Goal: Information Seeking & Learning: Compare options

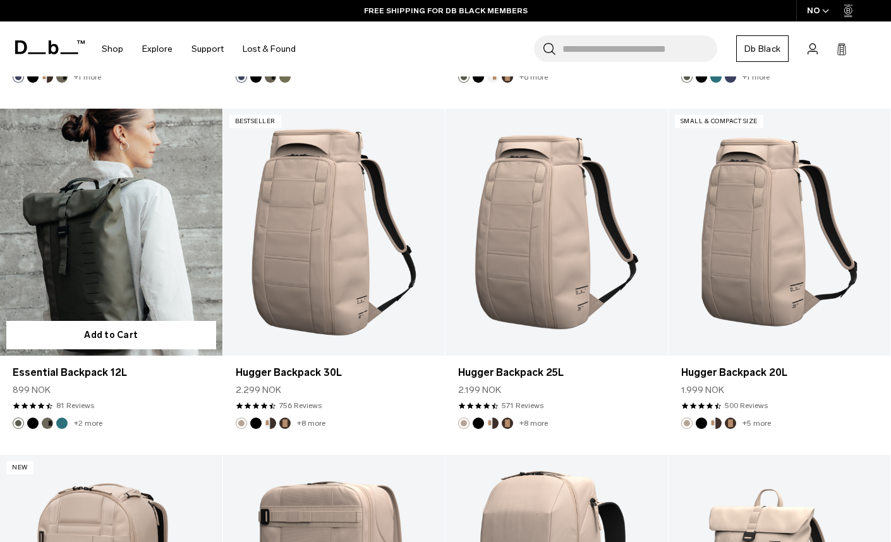
scroll to position [3350, 0]
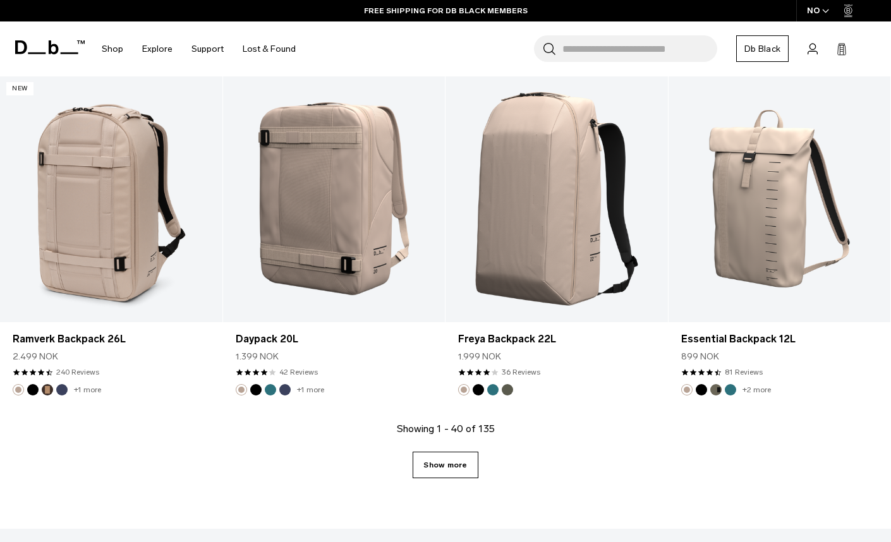
click at [469, 475] on link "Show more" at bounding box center [445, 465] width 65 height 27
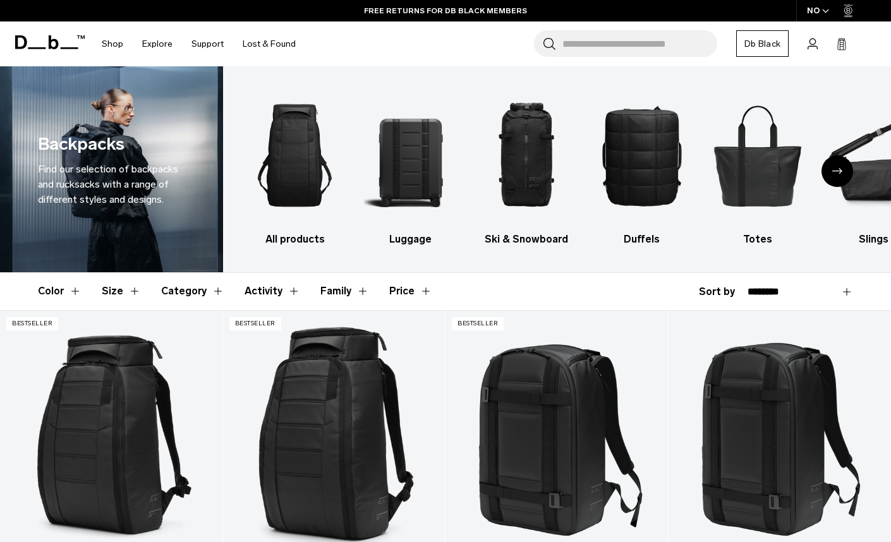
click at [831, 174] on div "Next slide" at bounding box center [838, 171] width 32 height 32
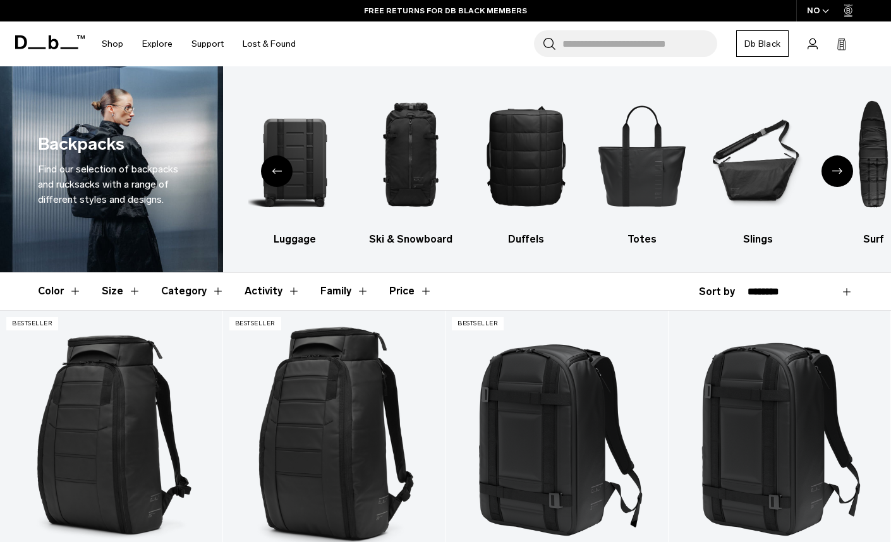
click at [831, 174] on div "Next slide" at bounding box center [838, 171] width 32 height 32
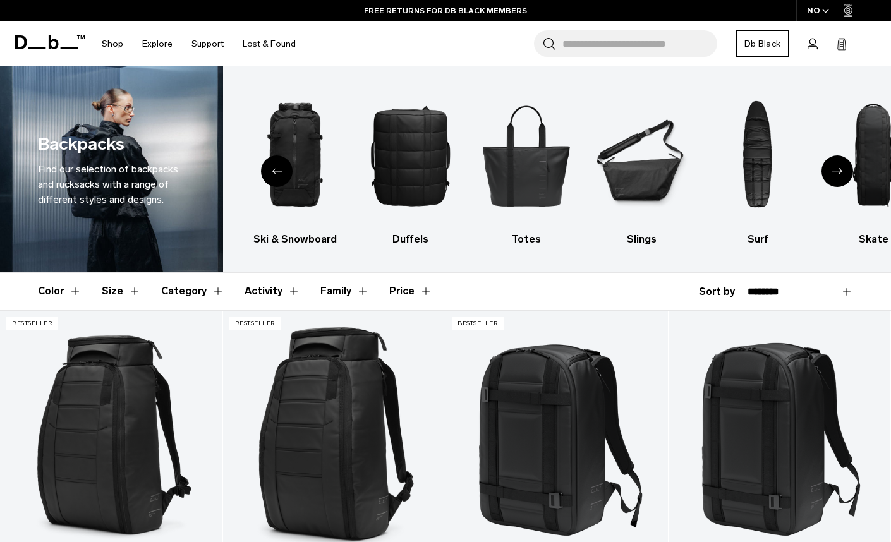
click at [831, 174] on div "Next slide" at bounding box center [838, 171] width 32 height 32
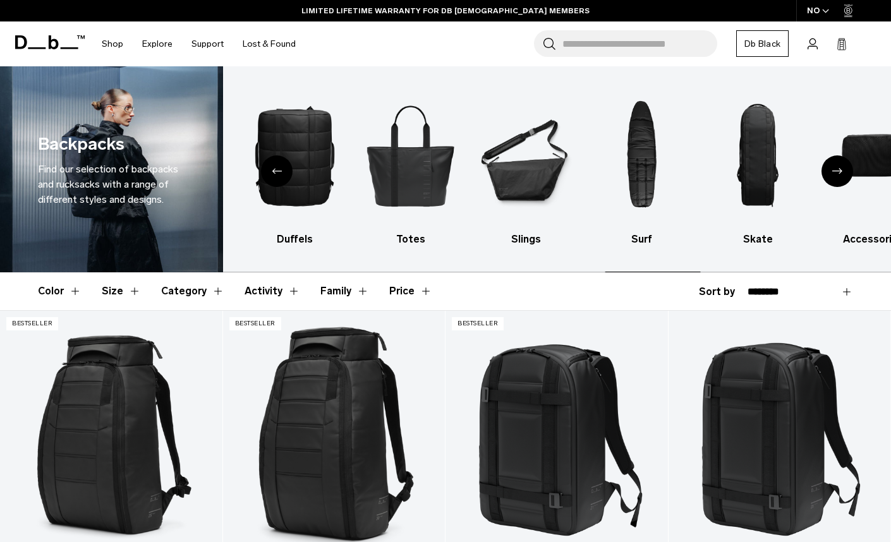
click at [831, 174] on div "Next slide" at bounding box center [838, 171] width 32 height 32
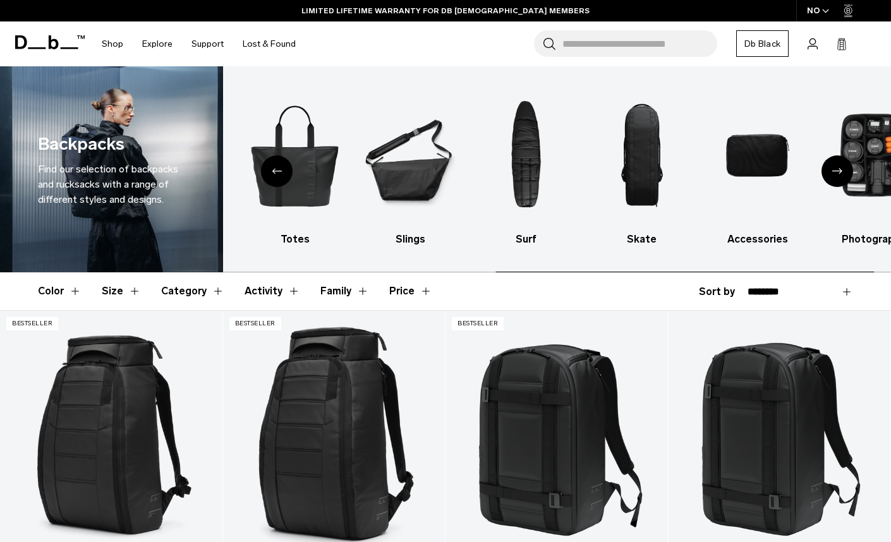
click at [831, 174] on div "Next slide" at bounding box center [838, 171] width 32 height 32
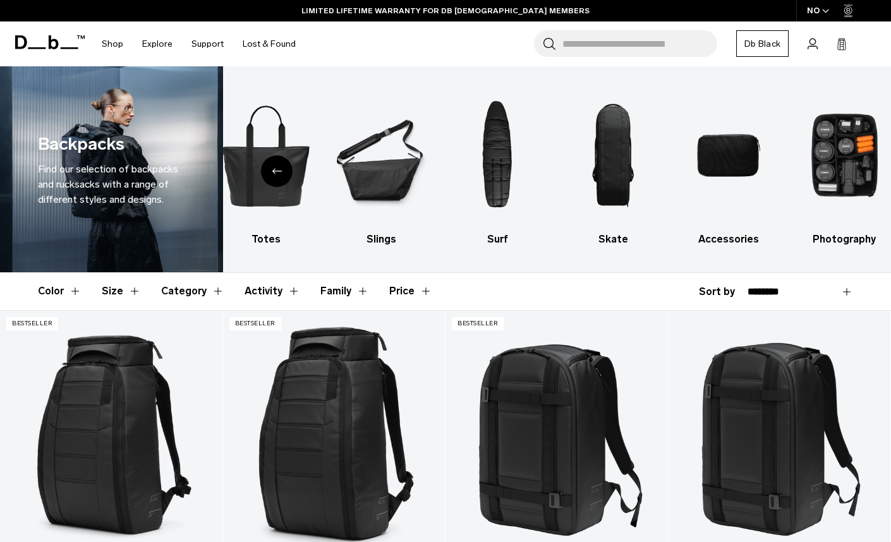
click at [287, 169] on div "Previous slide" at bounding box center [277, 171] width 32 height 32
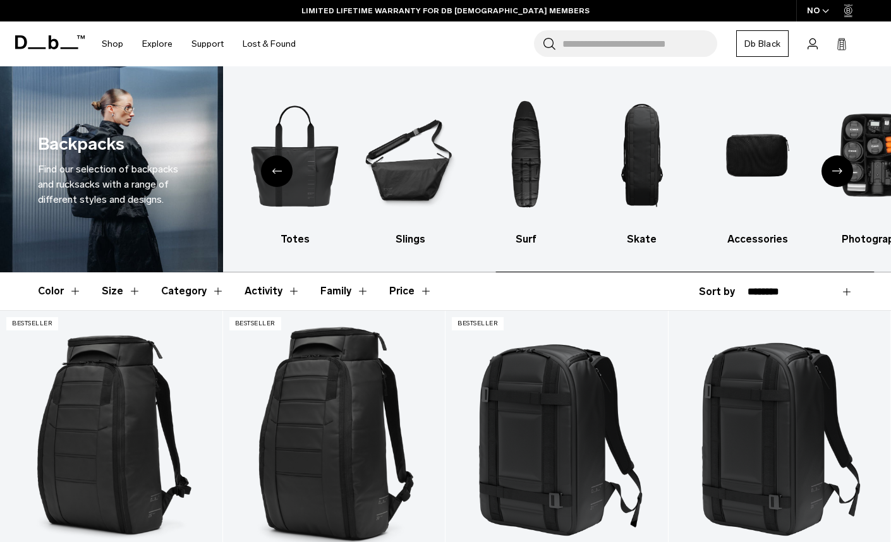
click at [287, 169] on div "Previous slide" at bounding box center [277, 171] width 32 height 32
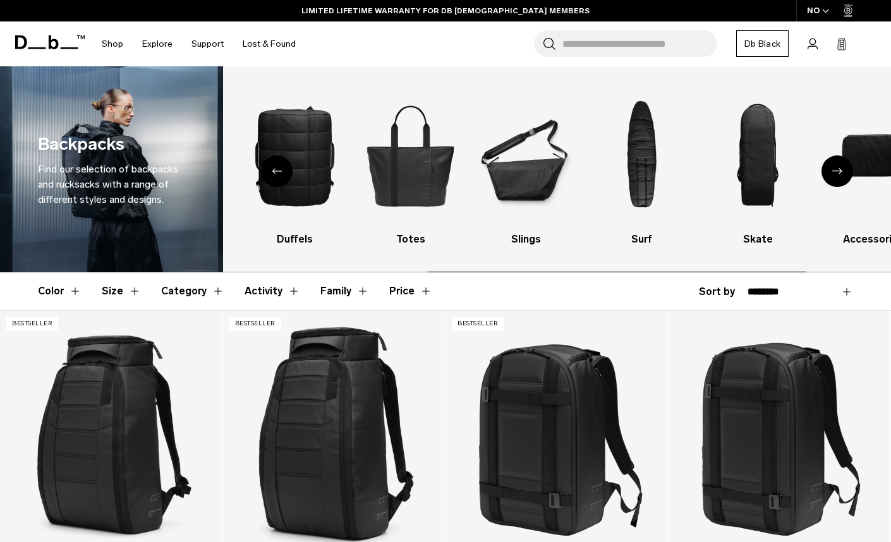
click at [287, 169] on div "Previous slide" at bounding box center [277, 171] width 32 height 32
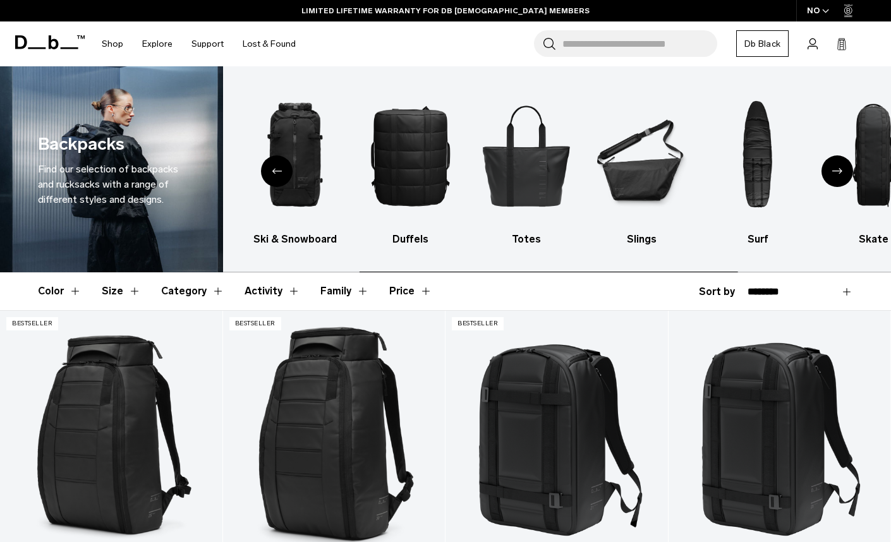
click at [287, 169] on div "Previous slide" at bounding box center [277, 171] width 32 height 32
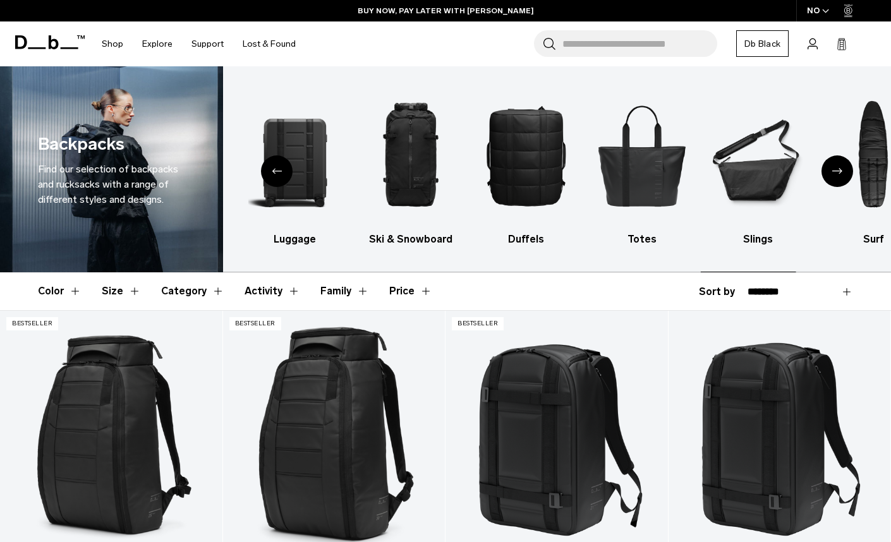
click at [287, 169] on div "Previous slide" at bounding box center [277, 171] width 32 height 32
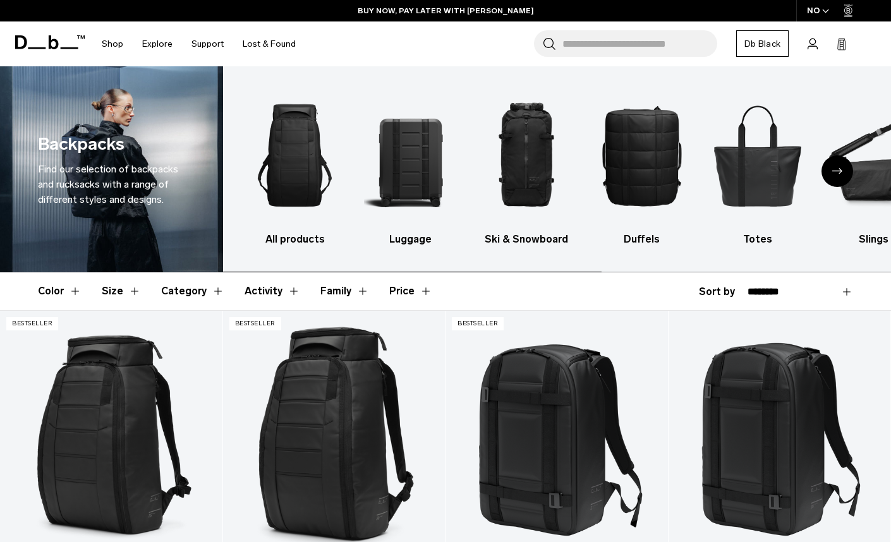
click at [287, 169] on img "1 / 10" at bounding box center [295, 155] width 94 height 140
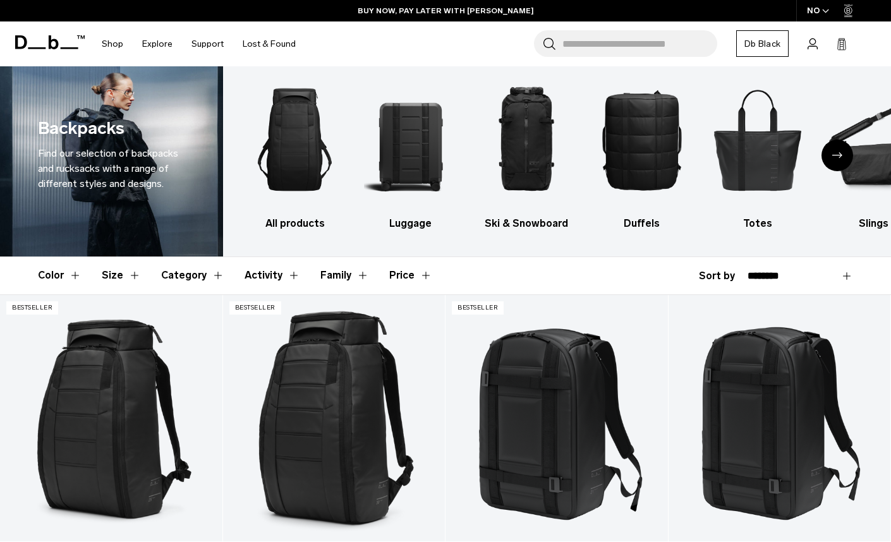
scroll to position [316, 0]
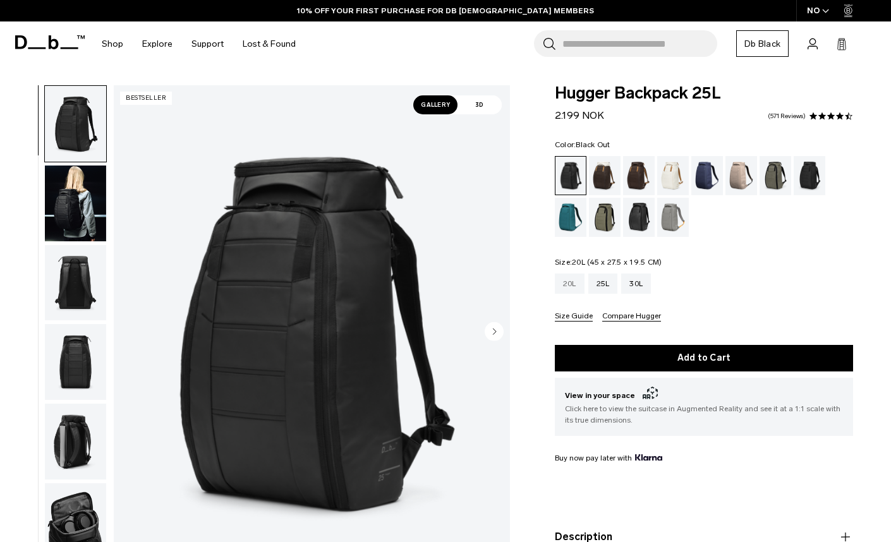
click at [566, 283] on div "20L" at bounding box center [570, 284] width 30 height 20
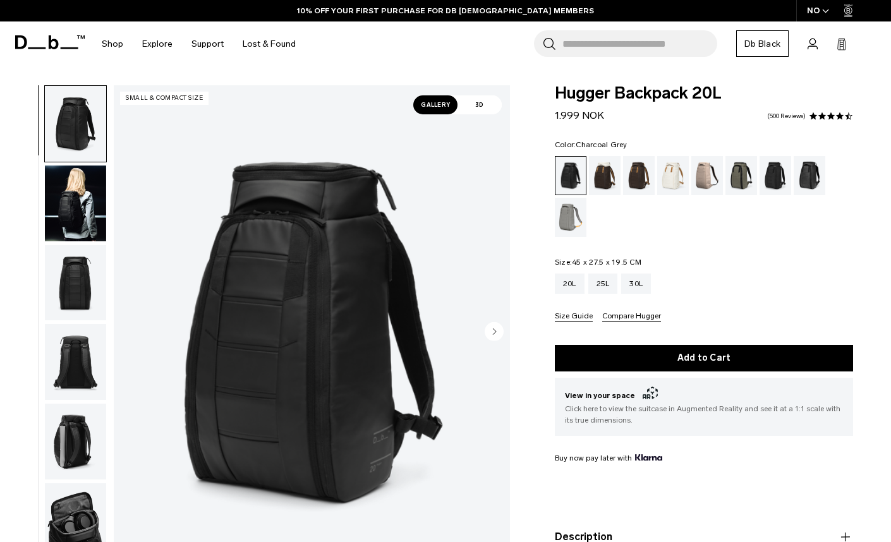
click at [774, 180] on div "Charcoal Grey" at bounding box center [776, 175] width 32 height 39
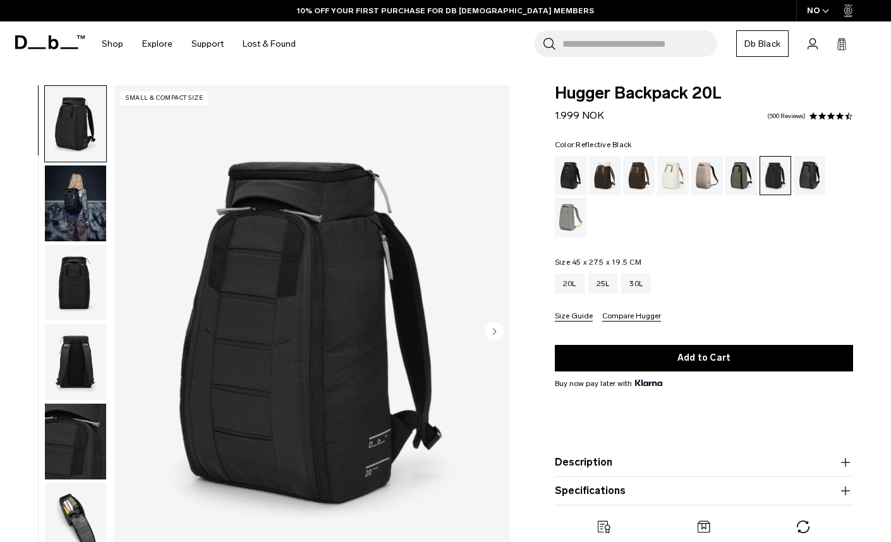
click at [807, 180] on div "Reflective Black" at bounding box center [810, 175] width 32 height 39
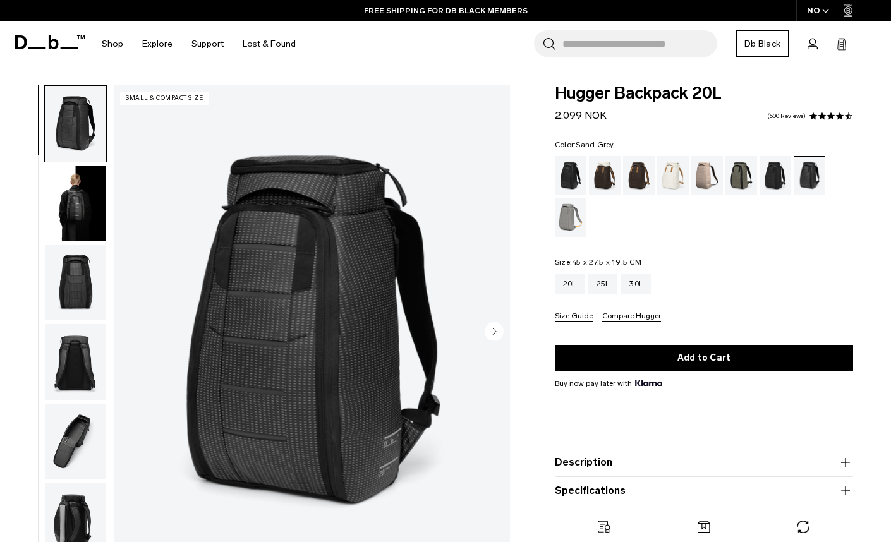
click at [570, 221] on div "Sand Grey" at bounding box center [571, 217] width 32 height 39
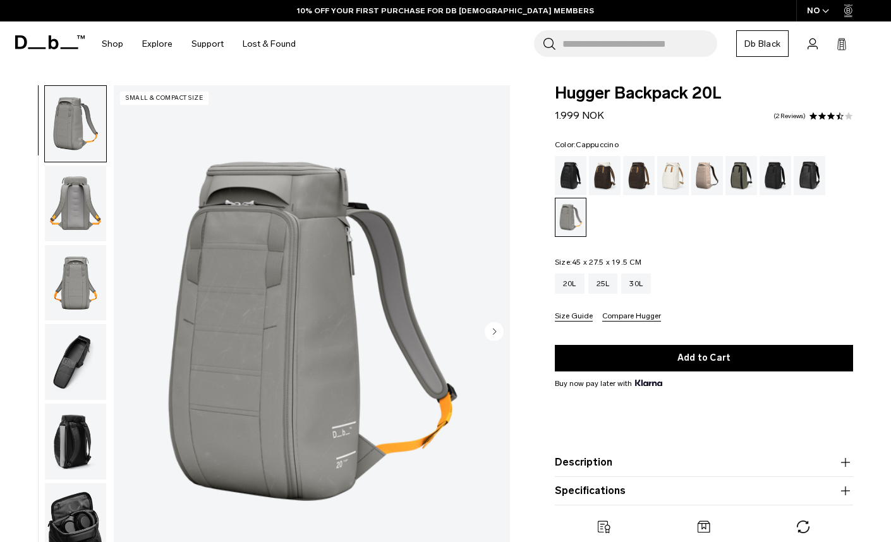
click at [601, 181] on div "Cappuccino" at bounding box center [605, 175] width 32 height 39
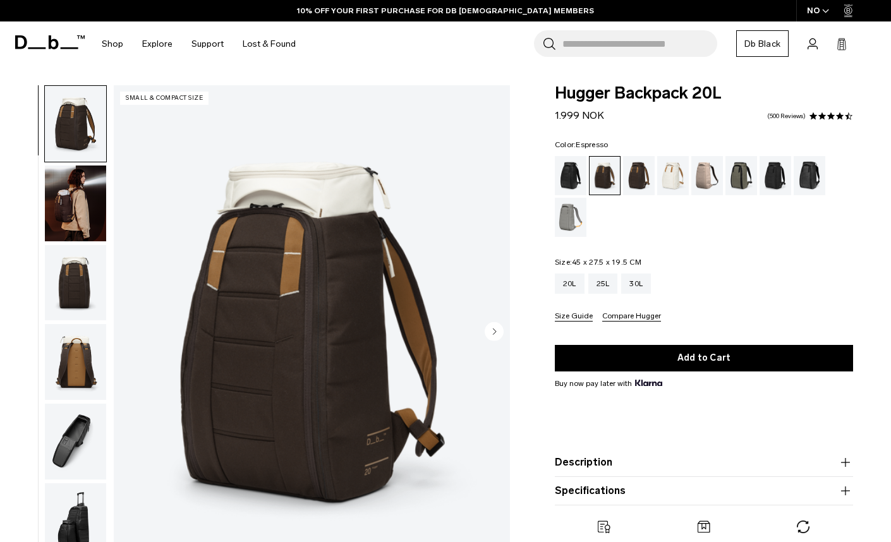
click at [639, 174] on div "Espresso" at bounding box center [639, 175] width 32 height 39
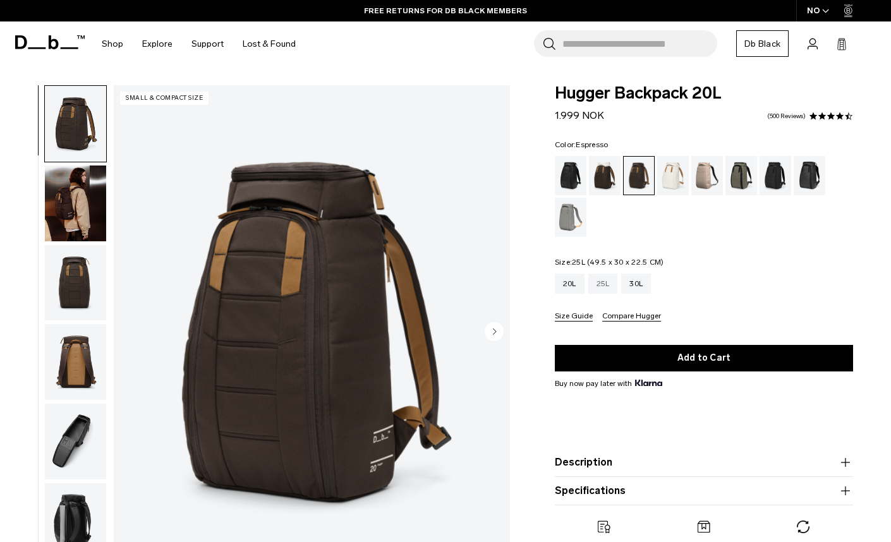
click at [604, 288] on div "25L" at bounding box center [603, 284] width 30 height 20
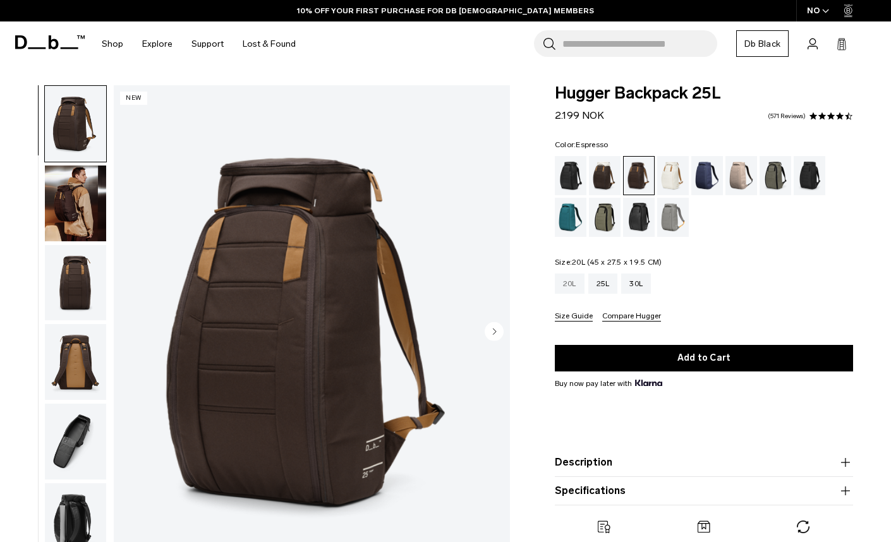
click at [569, 288] on div "20L" at bounding box center [570, 284] width 30 height 20
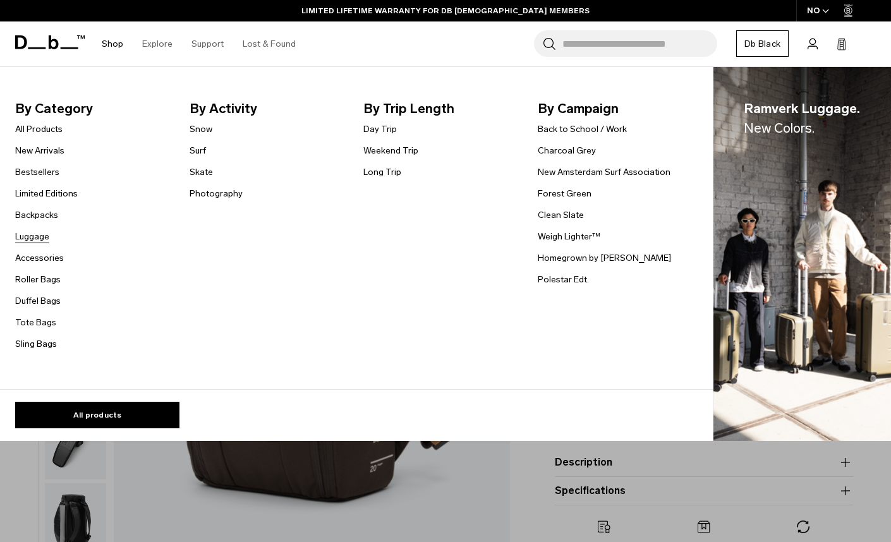
click at [35, 235] on link "Luggage" at bounding box center [32, 236] width 34 height 13
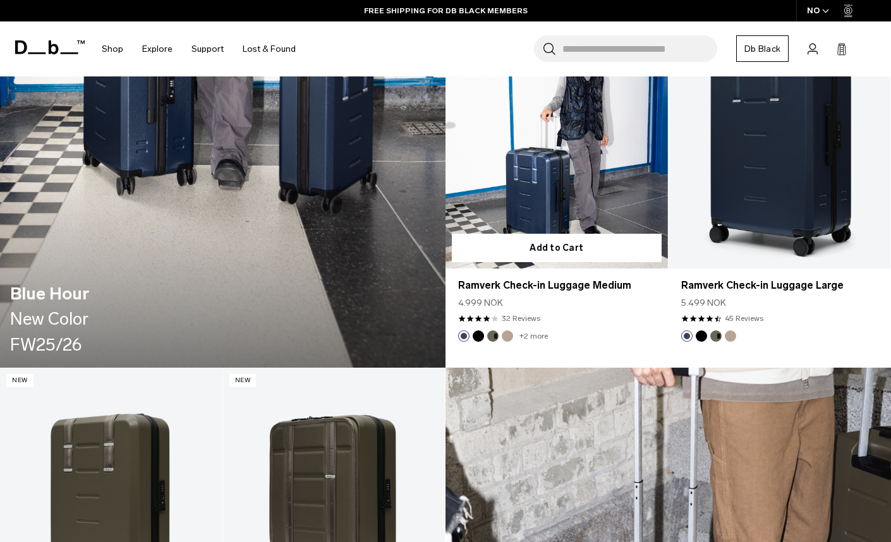
scroll to position [1643, 0]
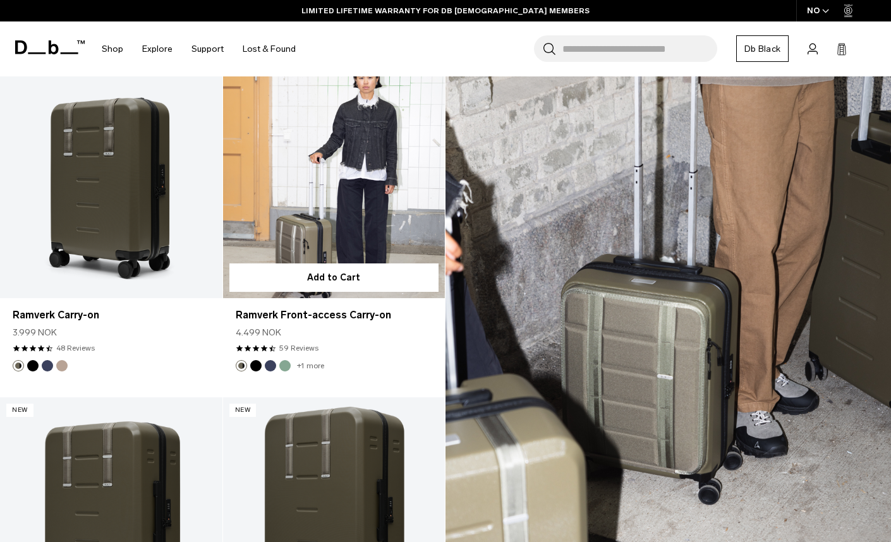
click at [368, 195] on link "Ramverk Front-access Carry-on" at bounding box center [334, 175] width 222 height 247
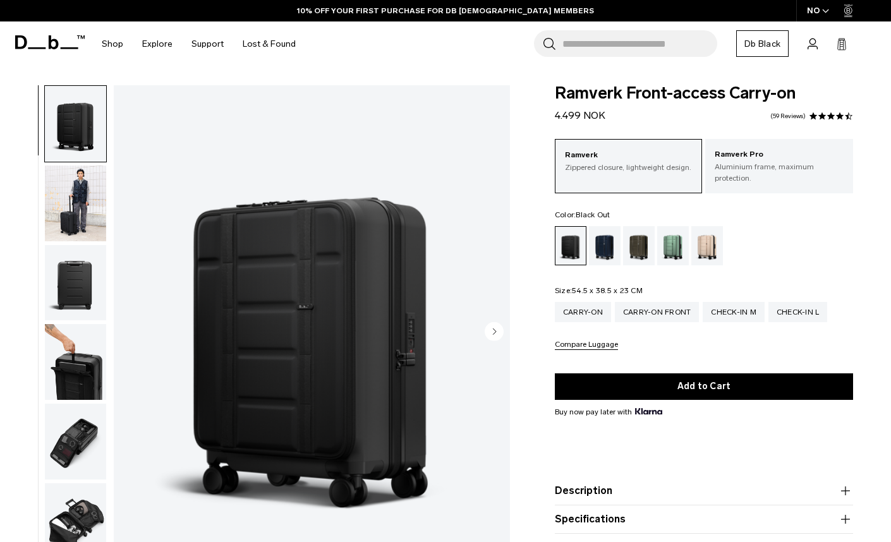
scroll to position [253, 0]
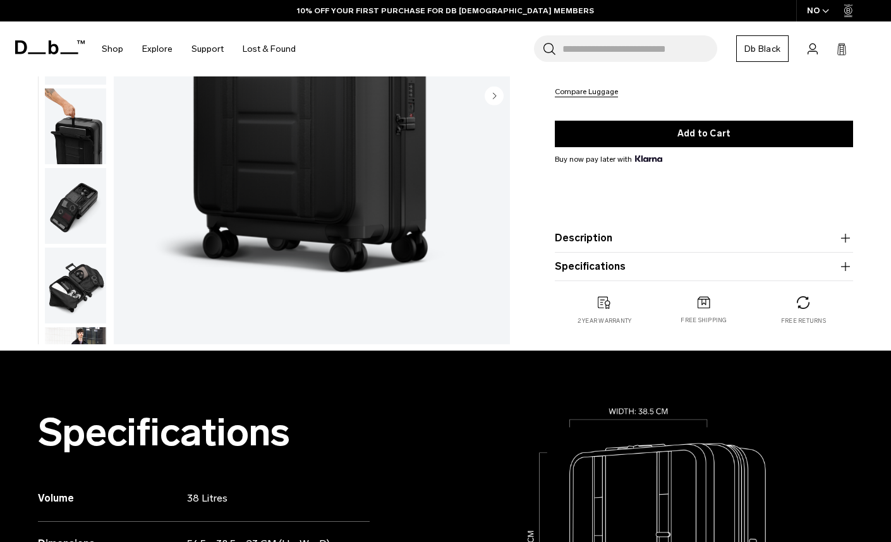
click at [64, 270] on img "button" at bounding box center [75, 286] width 61 height 76
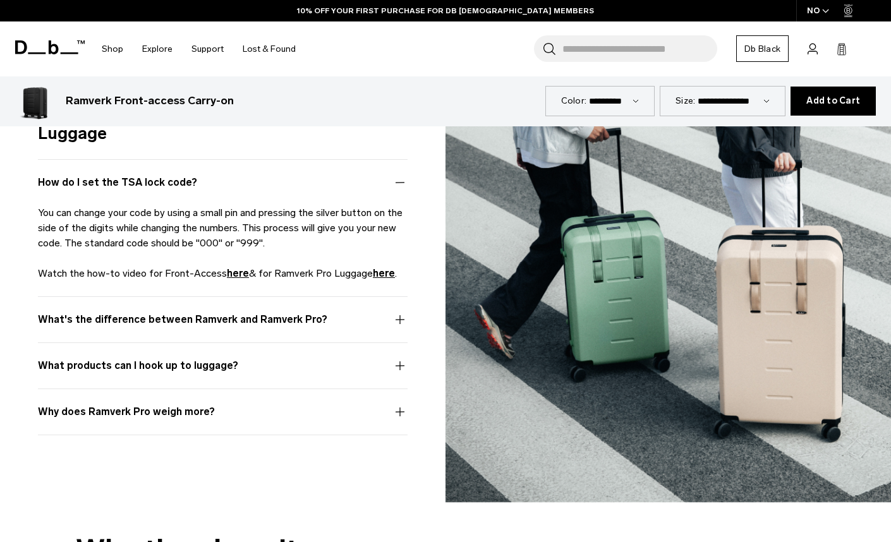
scroll to position [2908, 0]
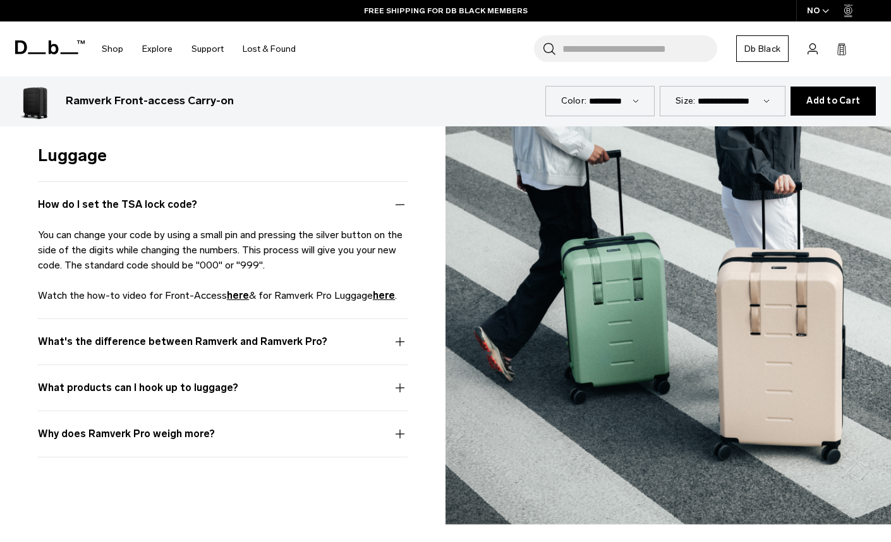
click at [399, 381] on button "What products can I hook up to luggage?" at bounding box center [223, 396] width 370 height 30
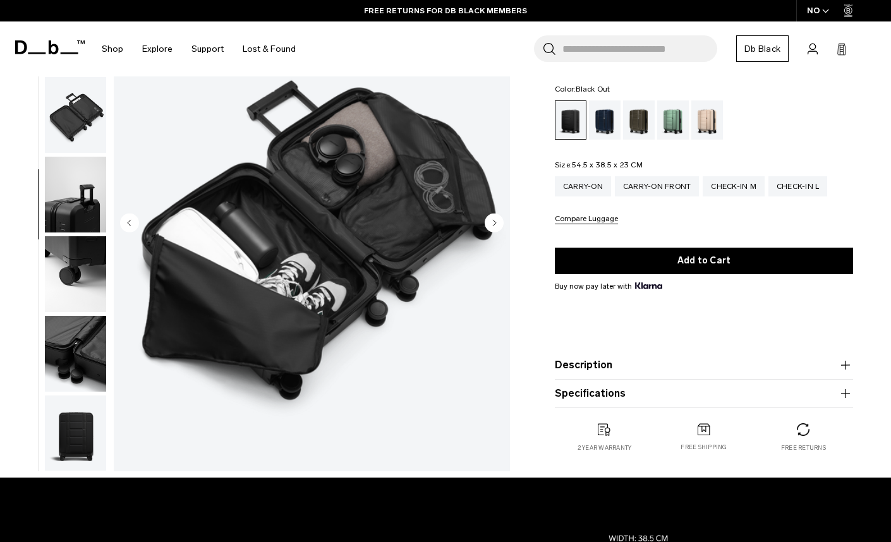
scroll to position [126, 0]
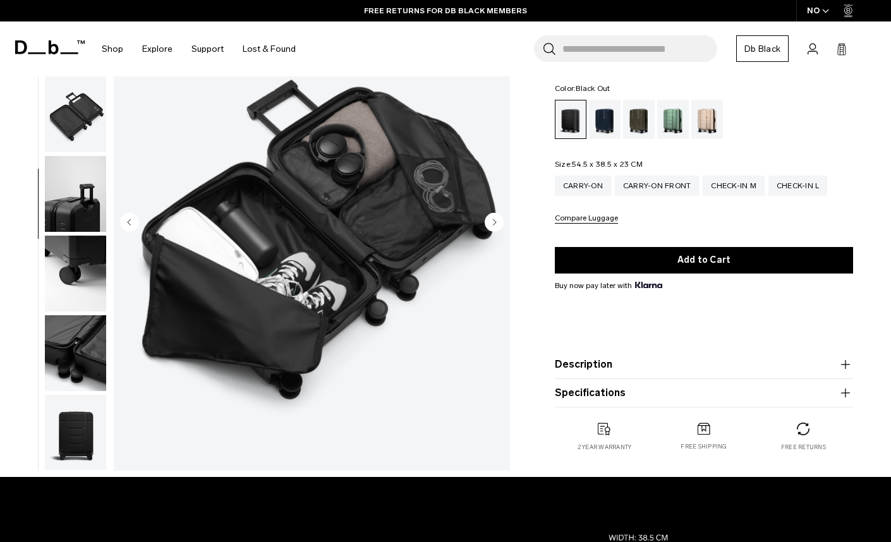
click at [840, 357] on icon "button" at bounding box center [845, 364] width 15 height 15
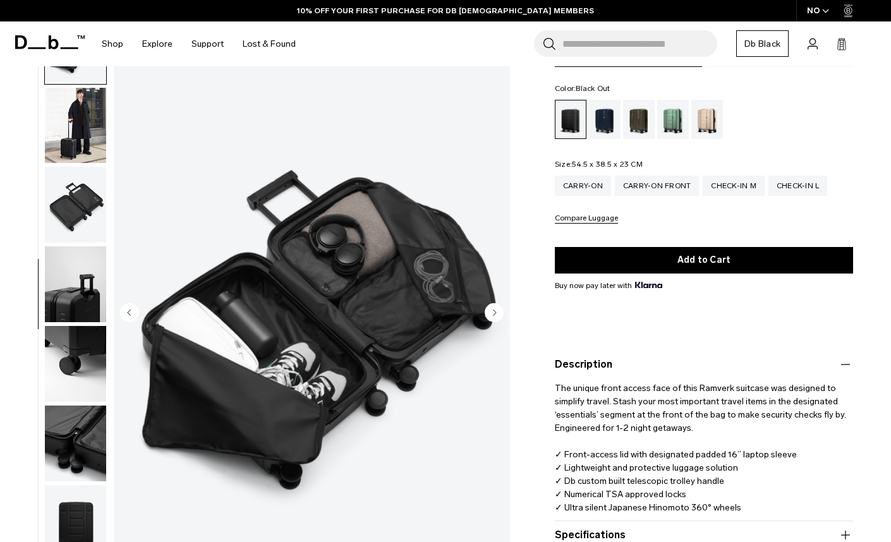
scroll to position [316, 0]
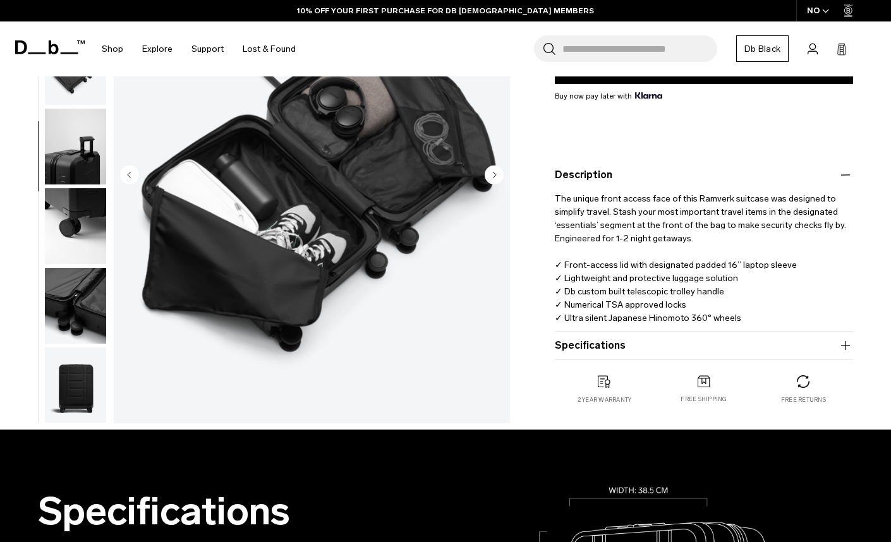
click at [847, 338] on icon "button" at bounding box center [845, 345] width 15 height 15
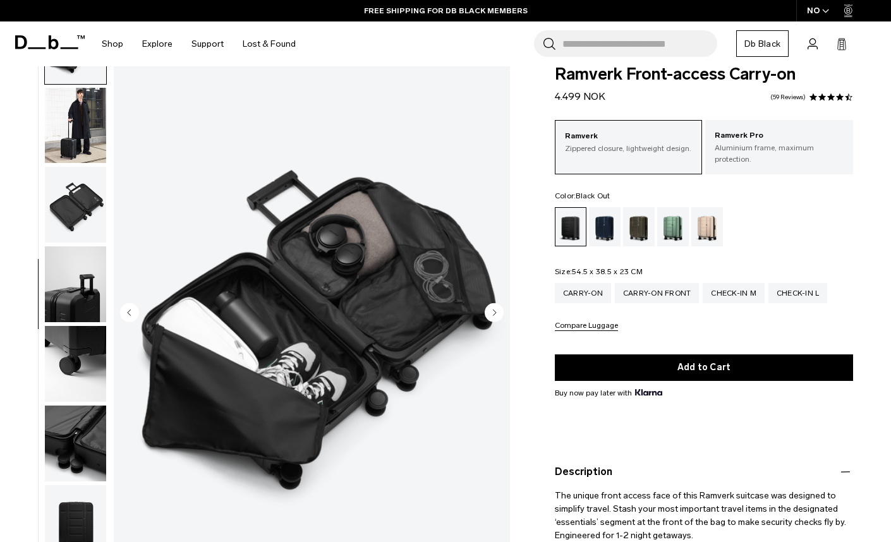
scroll to position [0, 0]
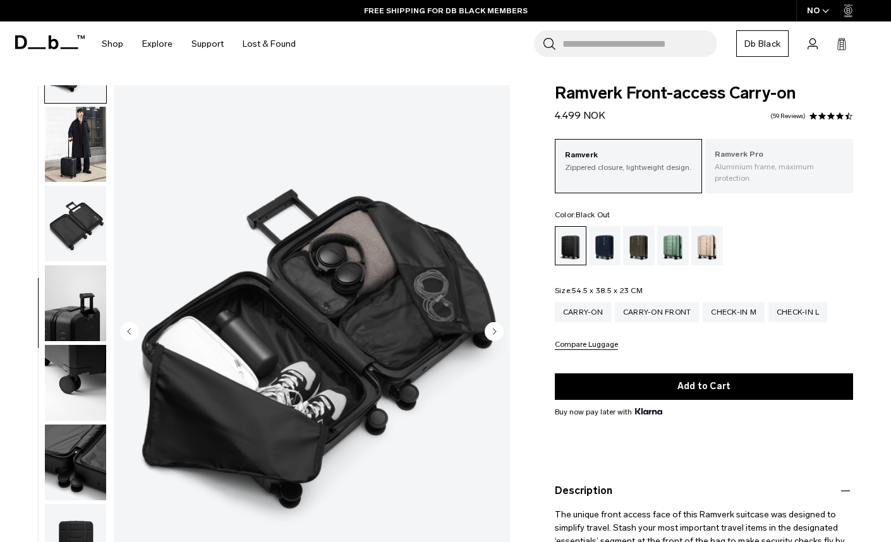
click at [776, 161] on p "Aluminium frame, maximum protection." at bounding box center [779, 172] width 129 height 23
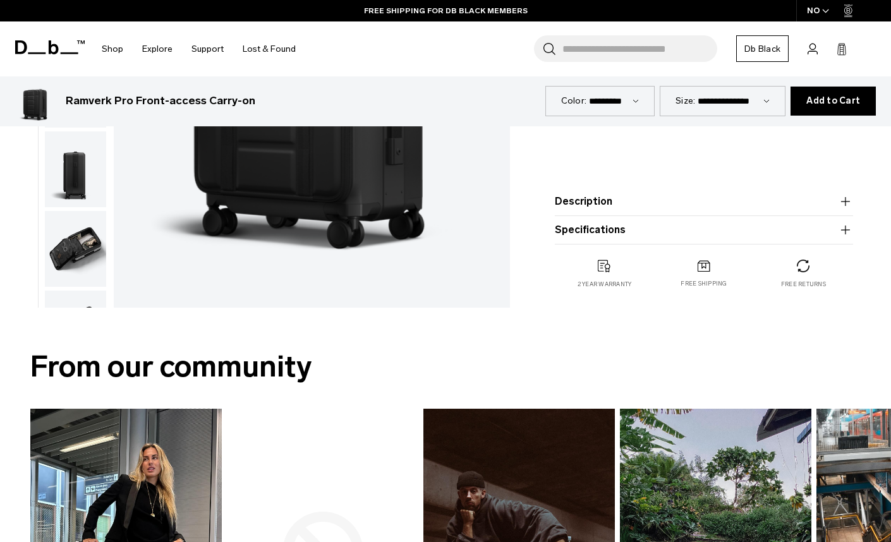
scroll to position [379, 0]
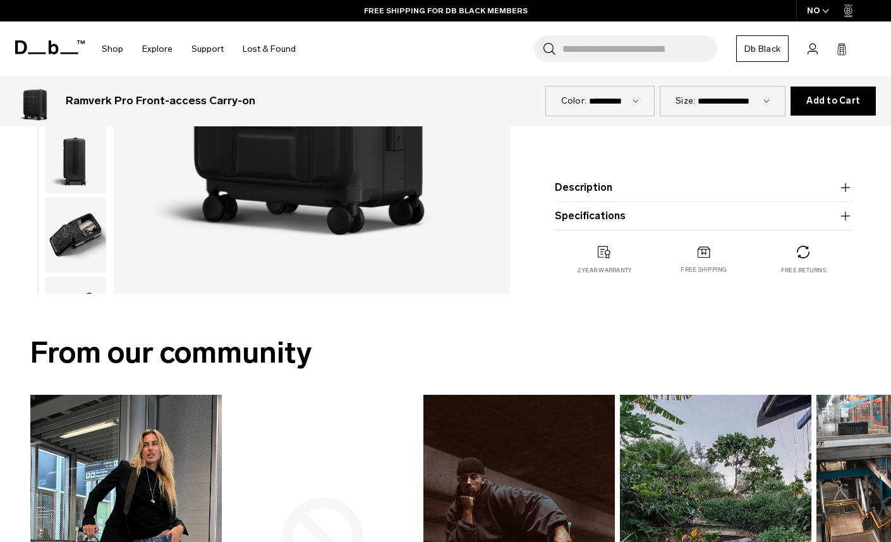
click at [848, 192] on icon "button" at bounding box center [845, 187] width 15 height 15
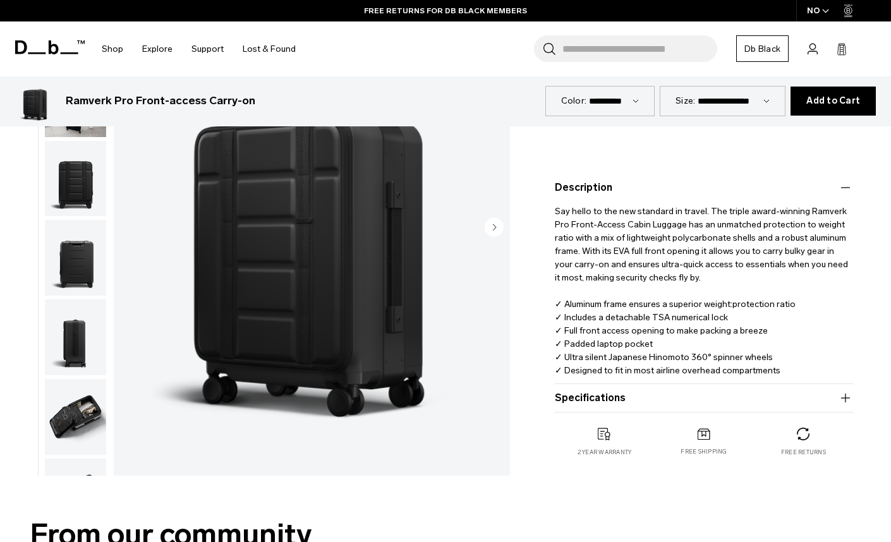
click at [848, 192] on icon "button" at bounding box center [845, 187] width 15 height 15
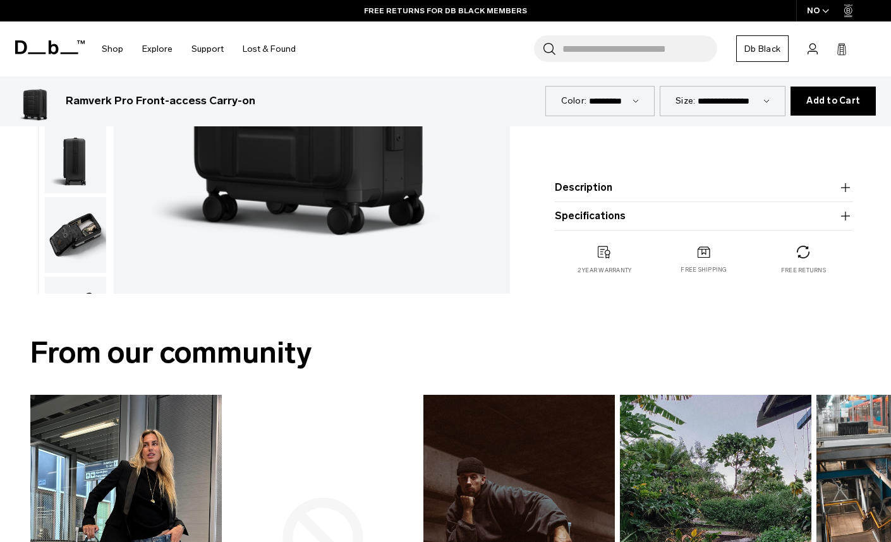
click at [850, 211] on icon "button" at bounding box center [845, 216] width 15 height 15
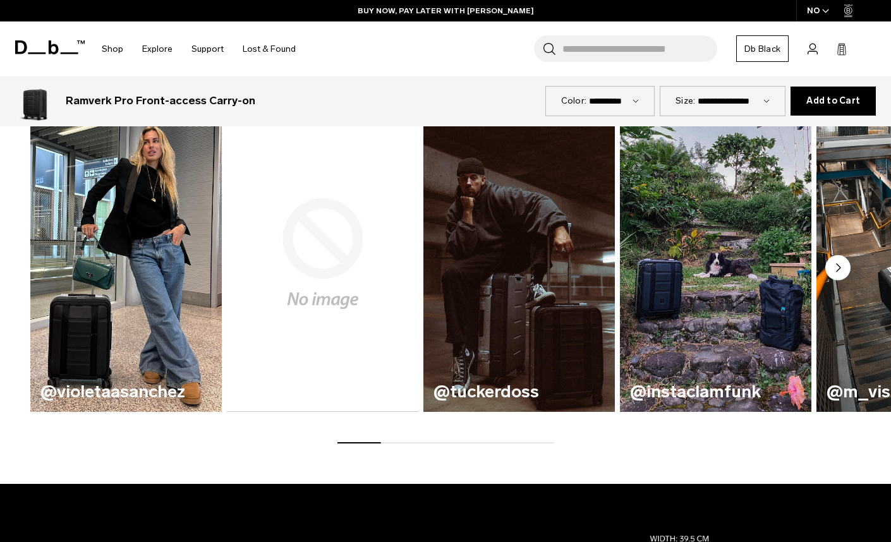
scroll to position [758, 0]
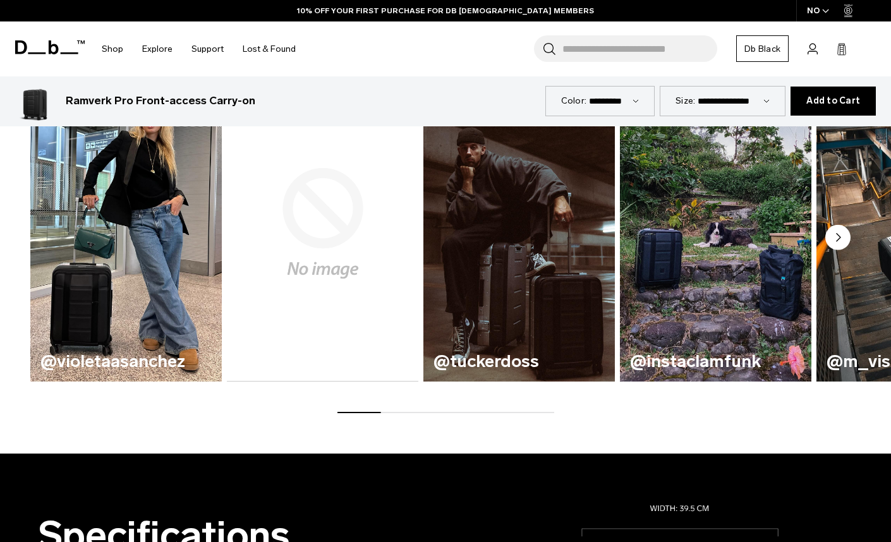
click at [844, 238] on circle "Next slide" at bounding box center [837, 237] width 25 height 25
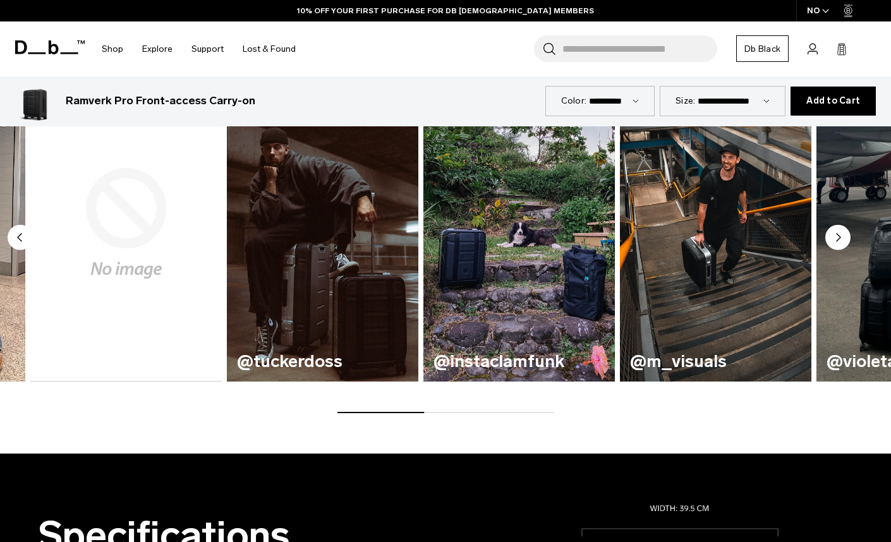
click at [844, 238] on circle "Next slide" at bounding box center [837, 237] width 25 height 25
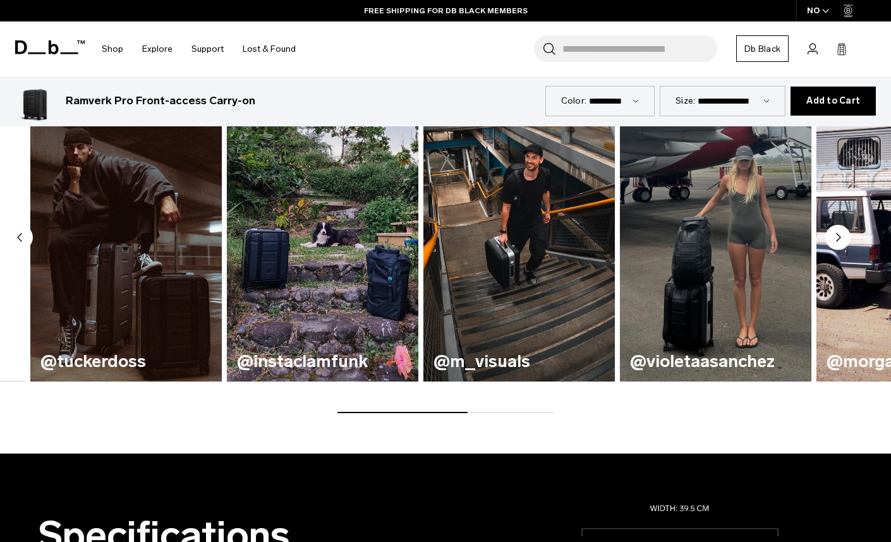
click at [844, 238] on circle "Next slide" at bounding box center [837, 237] width 25 height 25
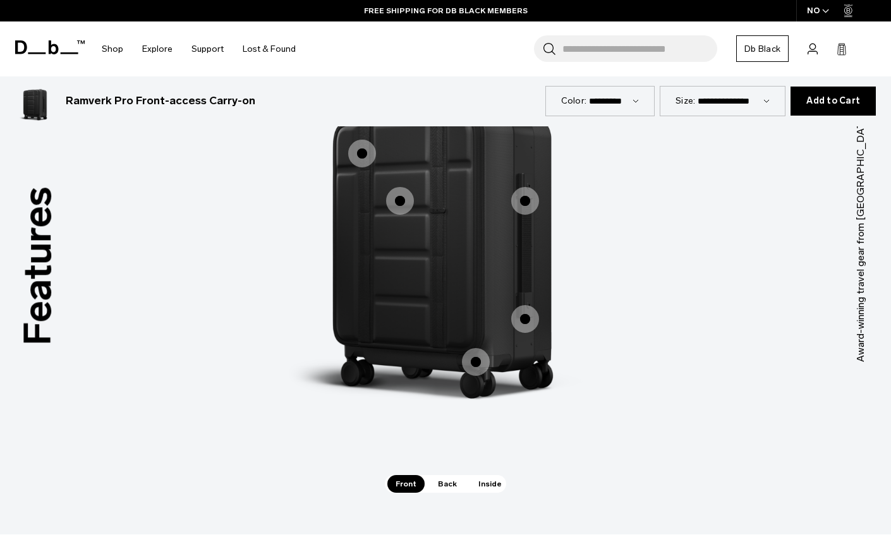
scroll to position [1580, 0]
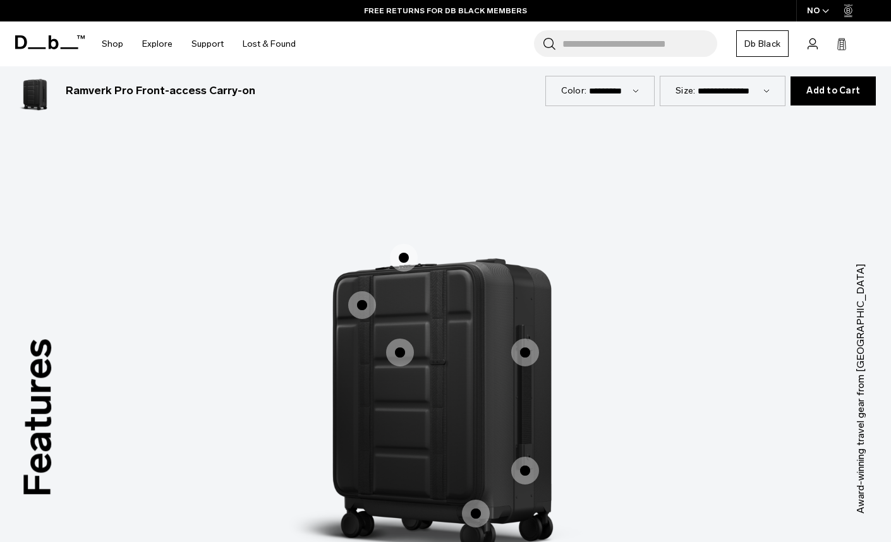
click at [524, 358] on span "1 / 3" at bounding box center [525, 353] width 28 height 28
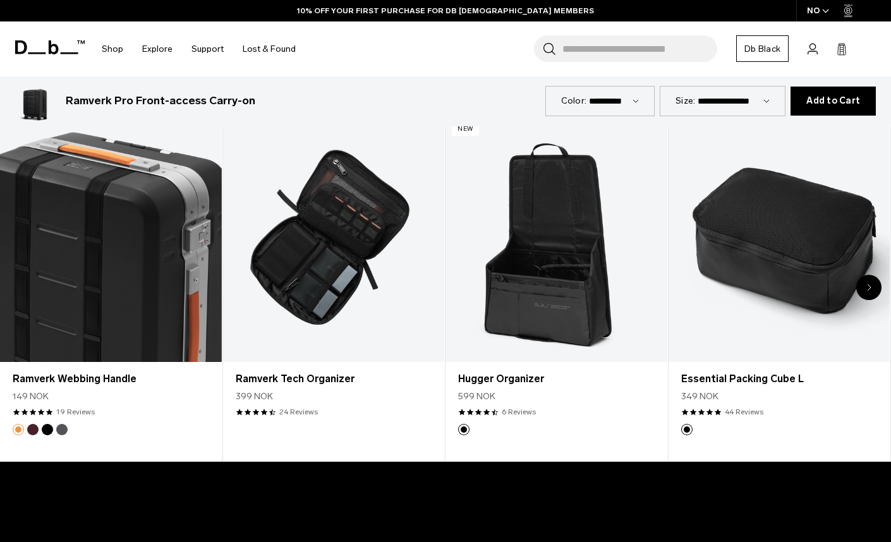
scroll to position [3287, 0]
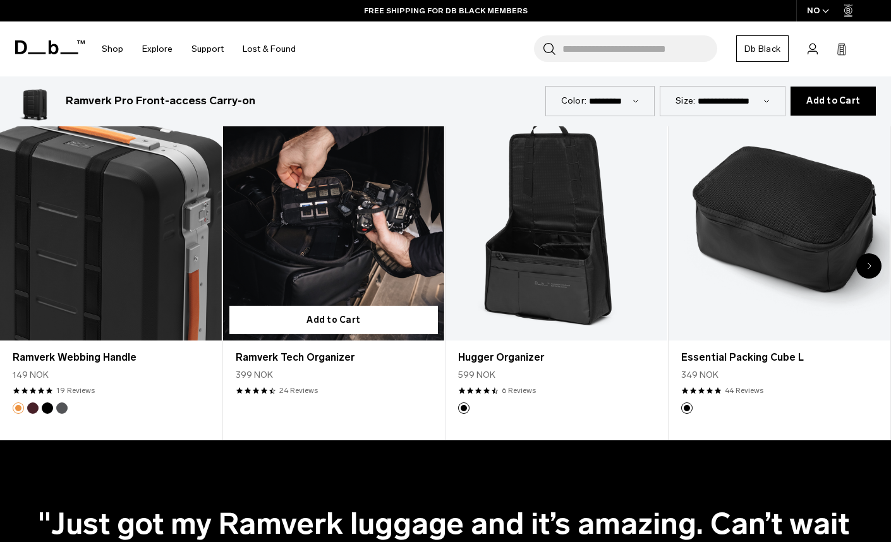
click at [354, 236] on link "Ramverk Tech Organizer" at bounding box center [334, 218] width 222 height 246
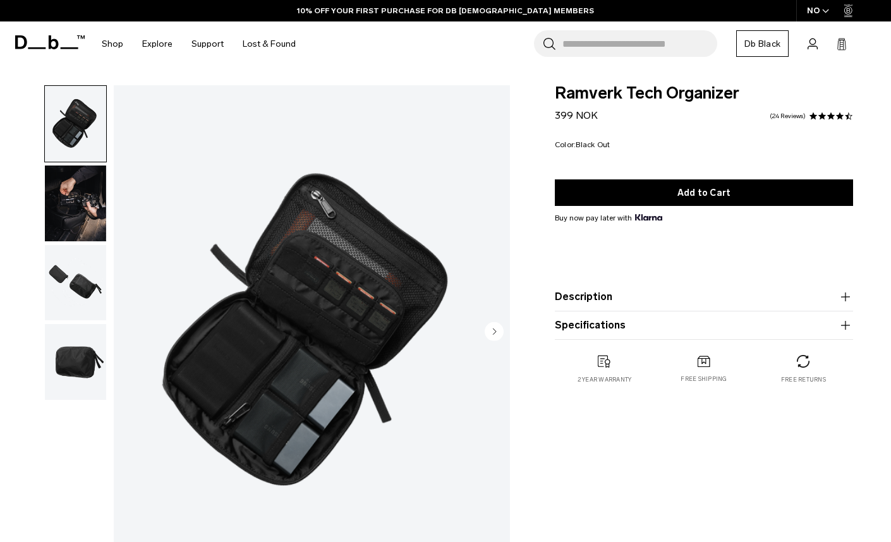
drag, startPoint x: 148, startPoint y: 403, endPoint x: 71, endPoint y: 293, distance: 134.0
click at [71, 293] on img "button" at bounding box center [75, 283] width 61 height 76
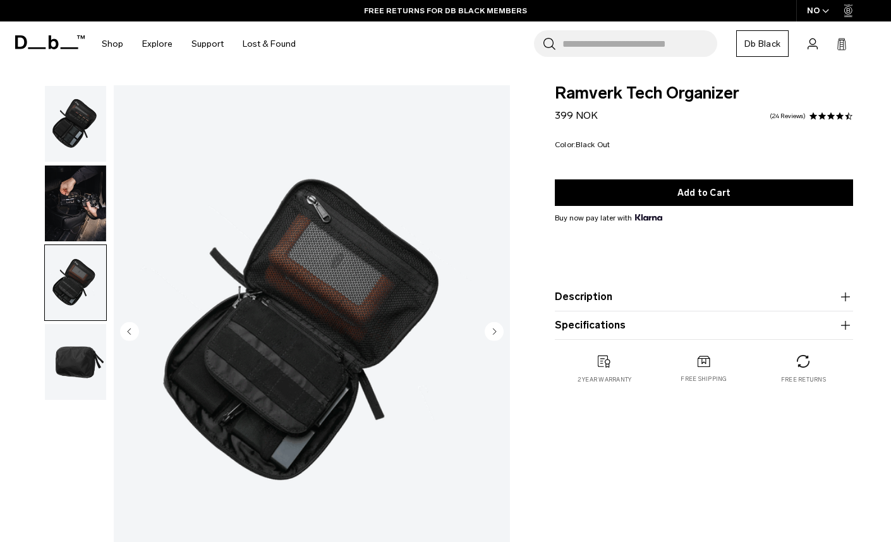
click at [75, 125] on img "button" at bounding box center [75, 124] width 61 height 76
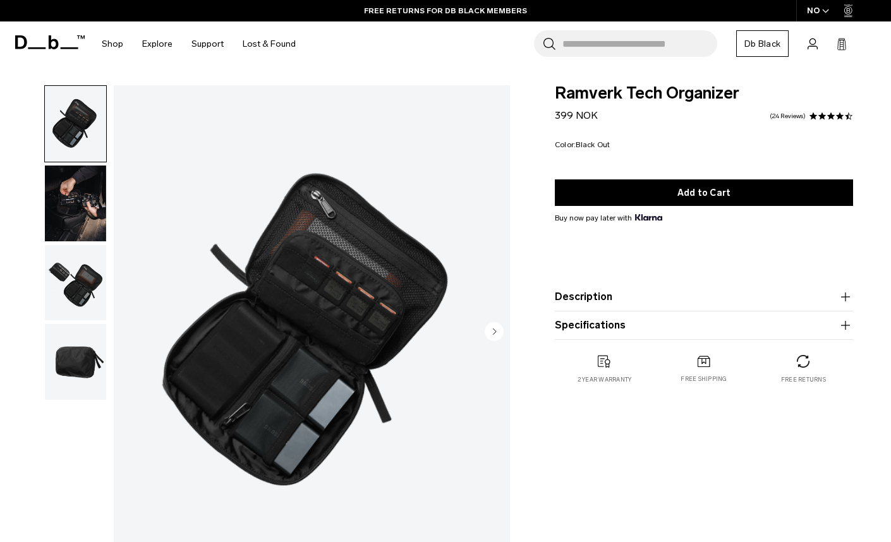
click at [316, 329] on img "1 / 4" at bounding box center [312, 332] width 396 height 495
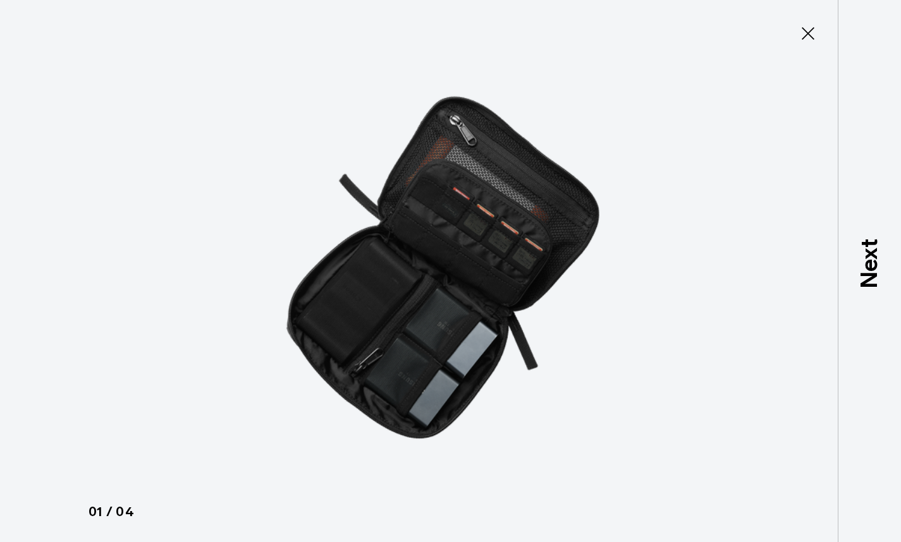
click at [805, 37] on icon at bounding box center [807, 33] width 13 height 13
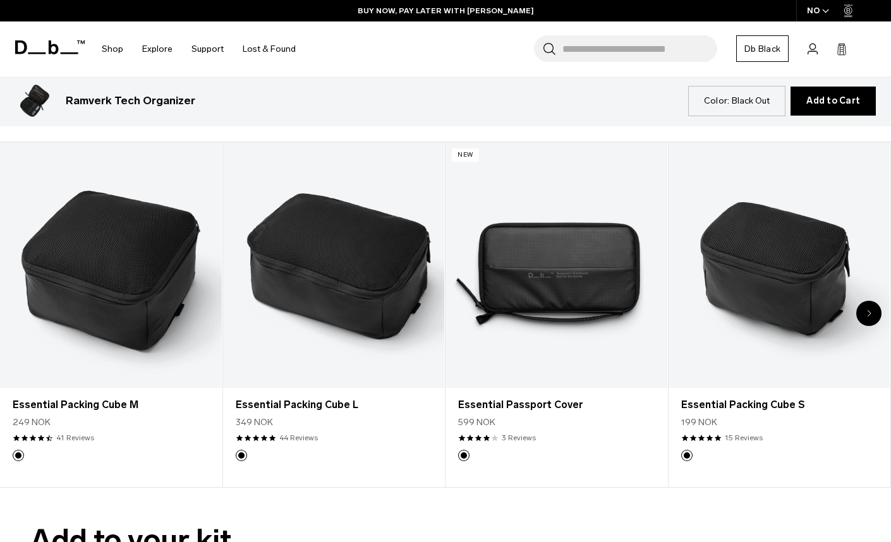
scroll to position [1454, 0]
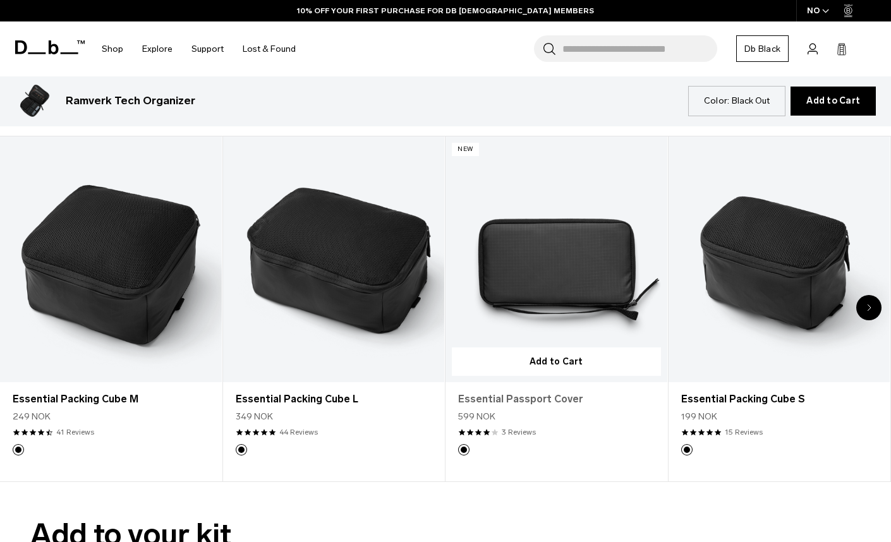
click at [548, 399] on link "Essential Passport Cover" at bounding box center [556, 399] width 197 height 15
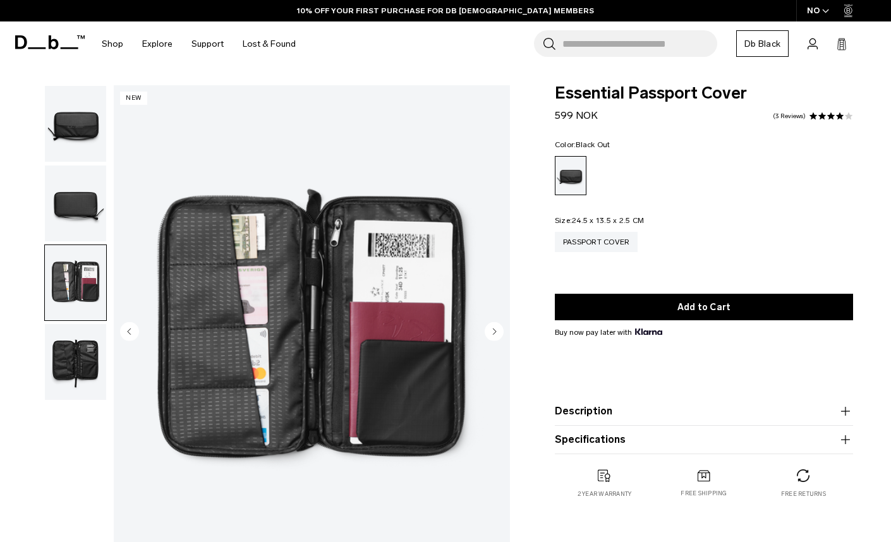
click at [75, 353] on img "button" at bounding box center [75, 362] width 61 height 76
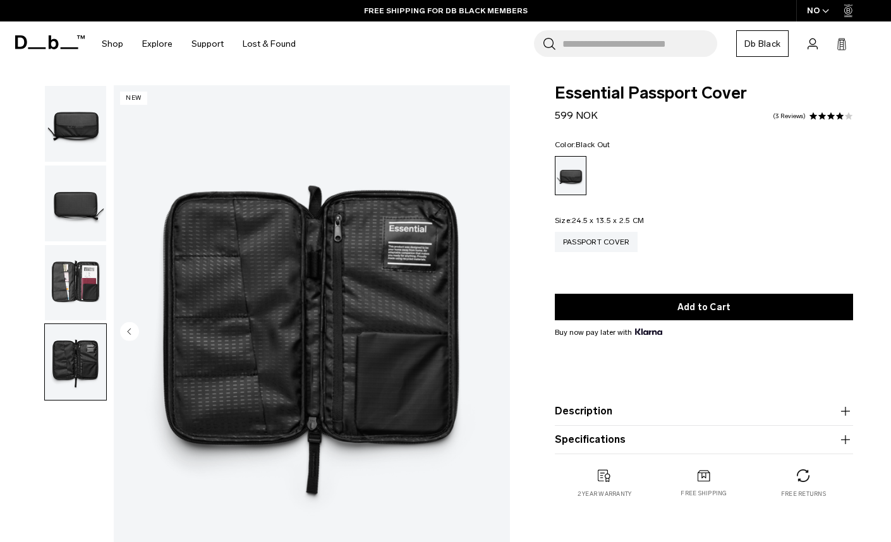
click at [90, 204] on img "button" at bounding box center [75, 204] width 61 height 76
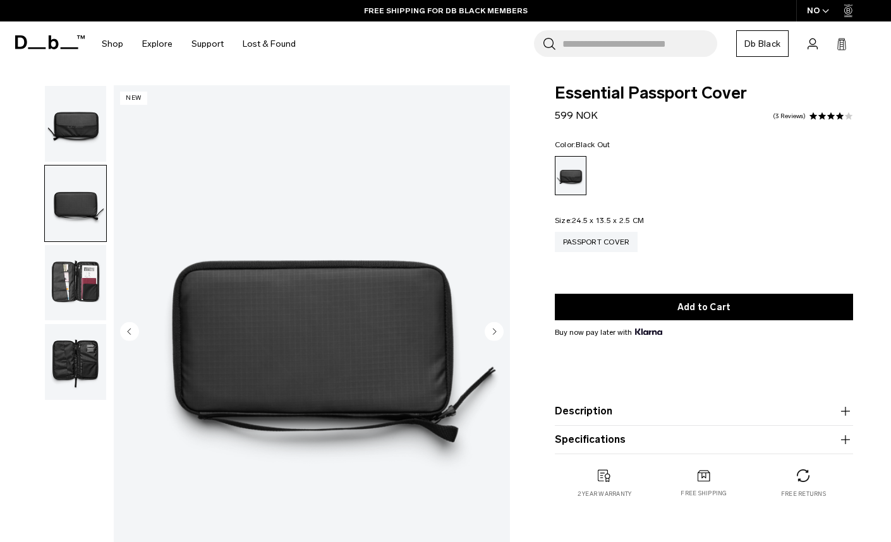
click at [73, 137] on img "button" at bounding box center [75, 124] width 61 height 76
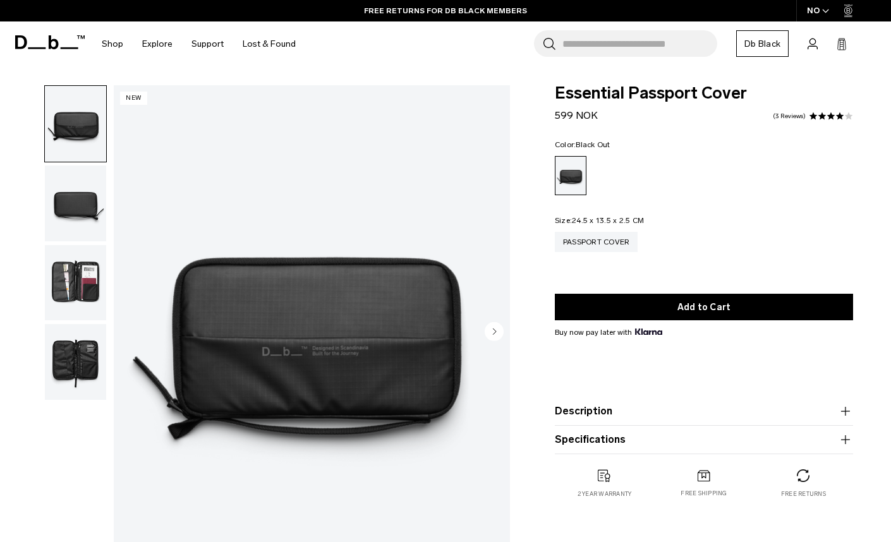
click at [33, 38] on icon at bounding box center [50, 42] width 70 height 14
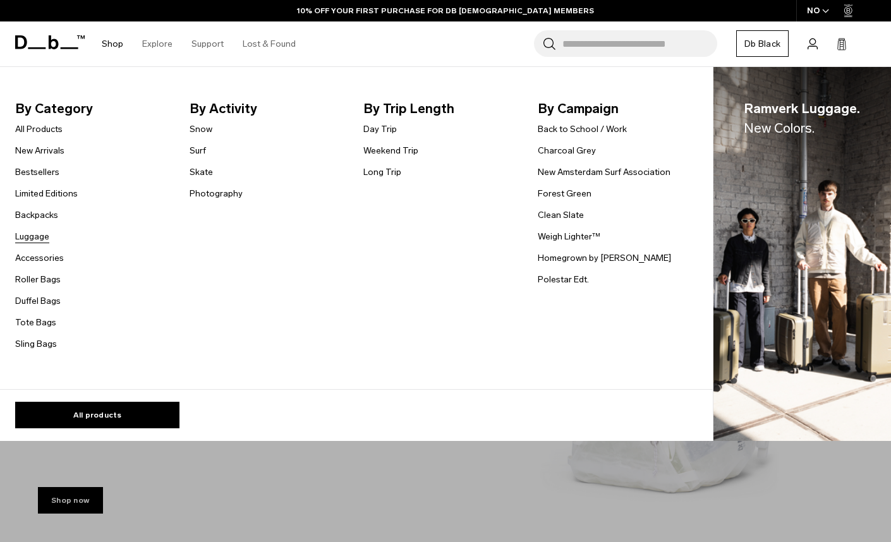
click at [37, 233] on link "Luggage" at bounding box center [32, 236] width 34 height 13
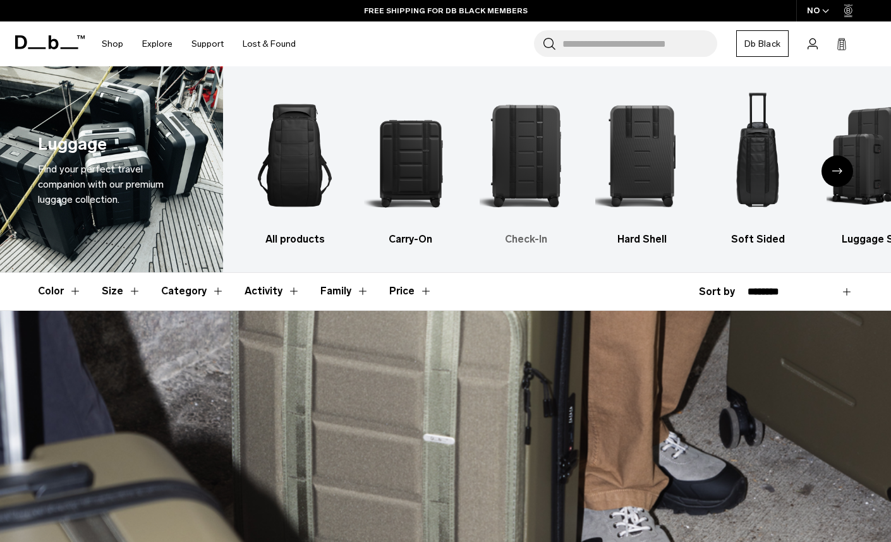
click at [542, 167] on img "3 / 6" at bounding box center [527, 155] width 94 height 140
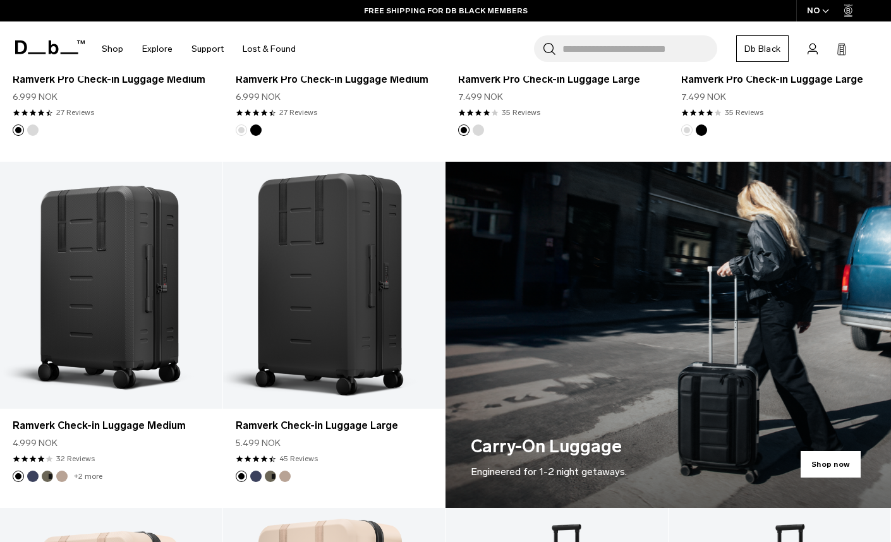
scroll to position [506, 0]
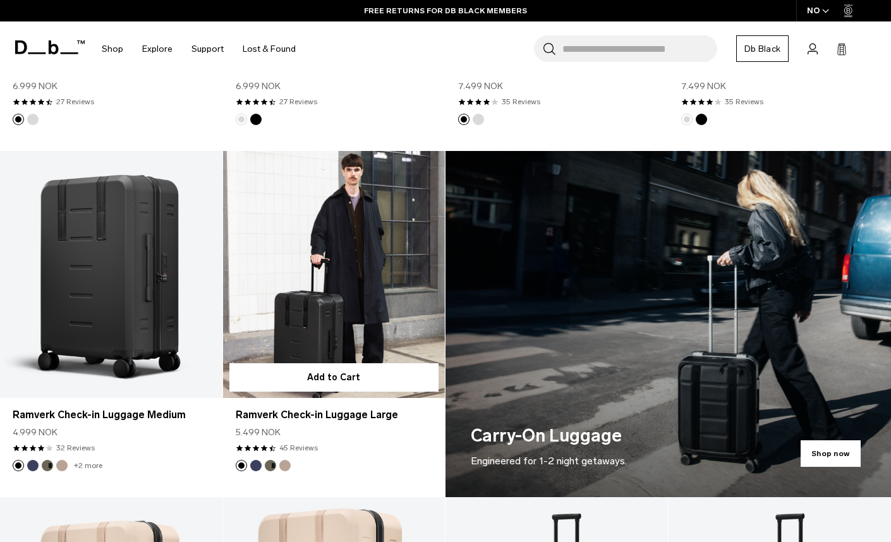
click at [355, 303] on link "Ramverk Check-in Luggage Large" at bounding box center [334, 274] width 222 height 247
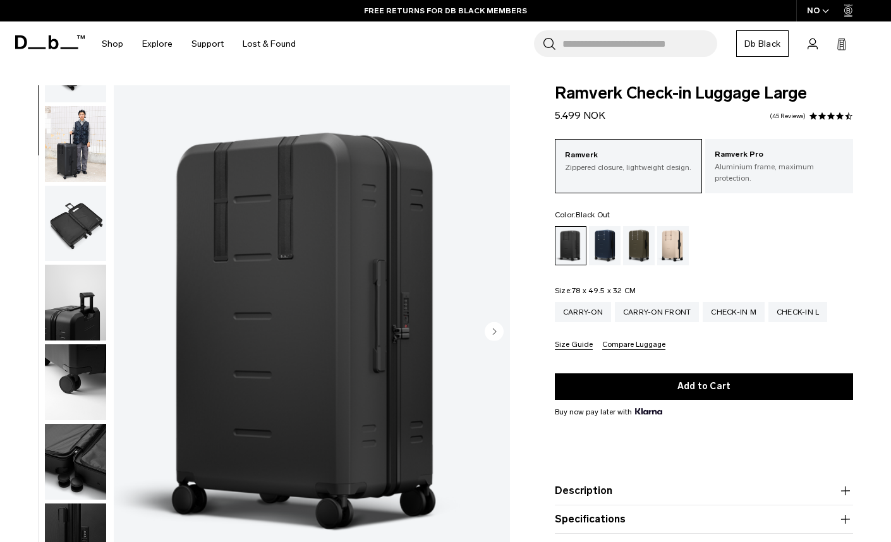
click at [89, 223] on img "button" at bounding box center [75, 224] width 61 height 76
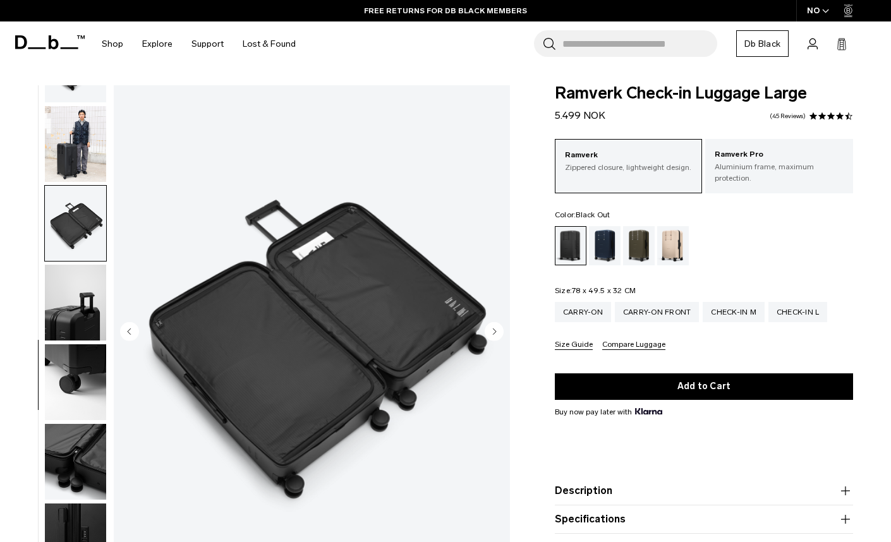
click at [93, 295] on img "button" at bounding box center [75, 303] width 61 height 76
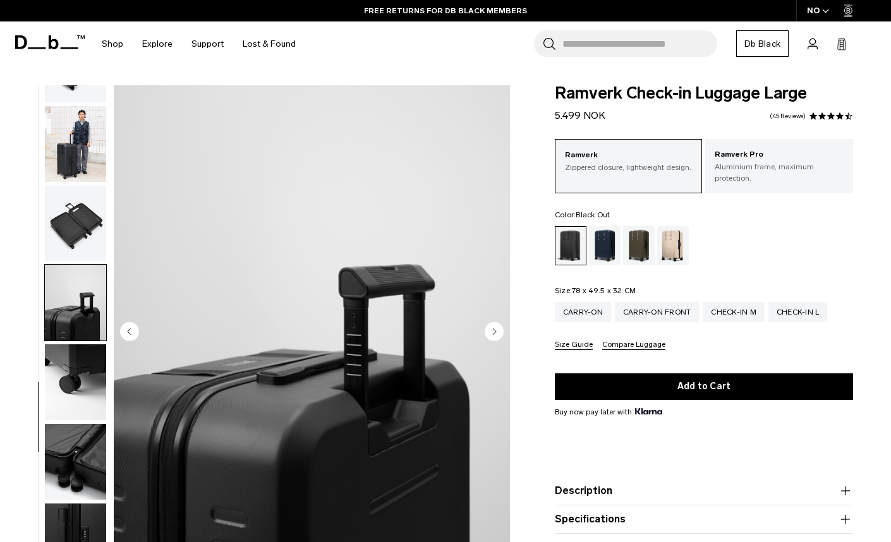
click at [67, 367] on img "button" at bounding box center [75, 382] width 61 height 76
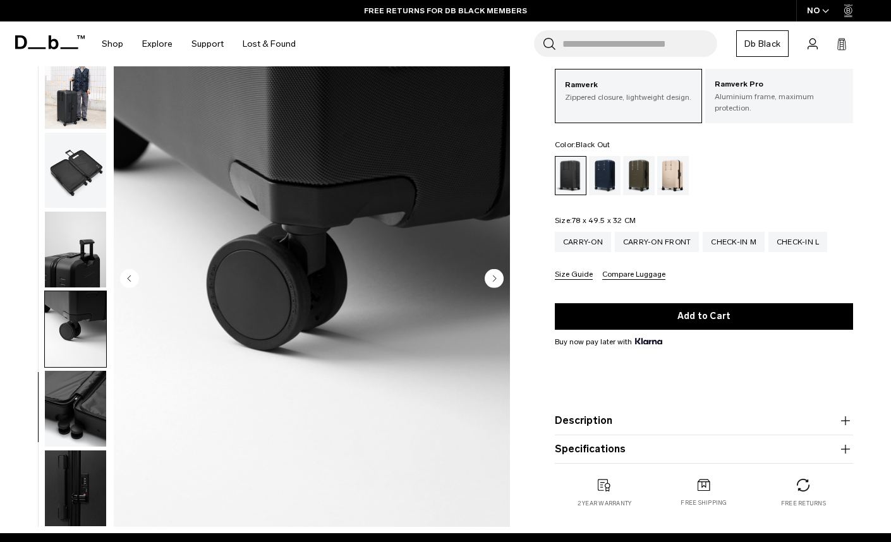
scroll to position [190, 0]
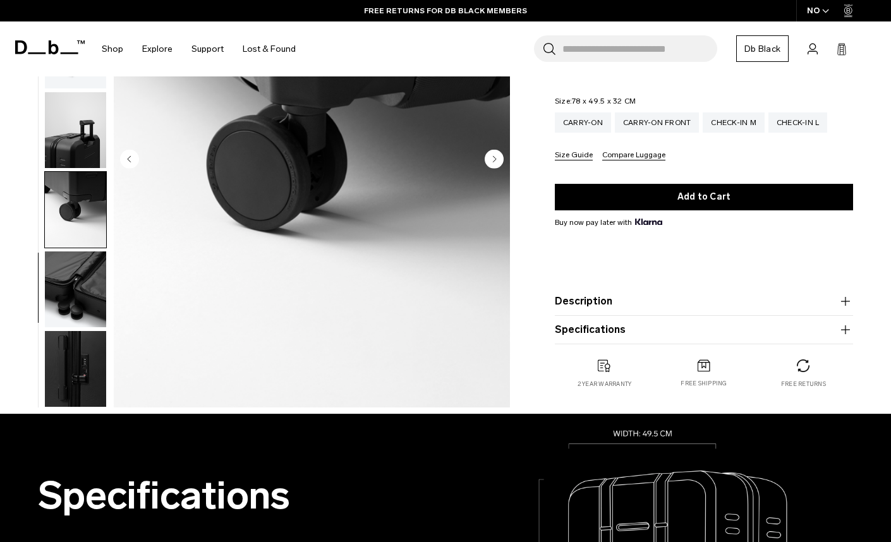
click at [70, 298] on img "button" at bounding box center [75, 290] width 61 height 76
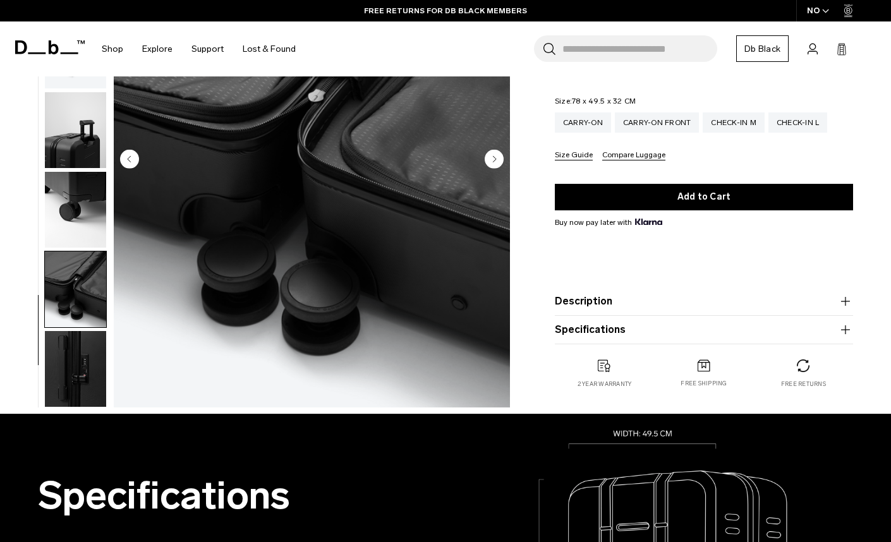
click at [76, 369] on img "button" at bounding box center [75, 369] width 61 height 76
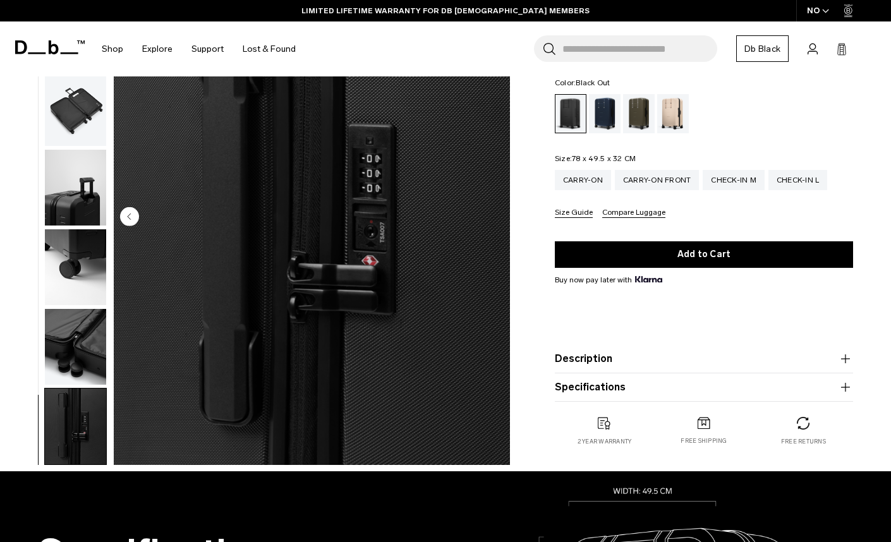
scroll to position [0, 0]
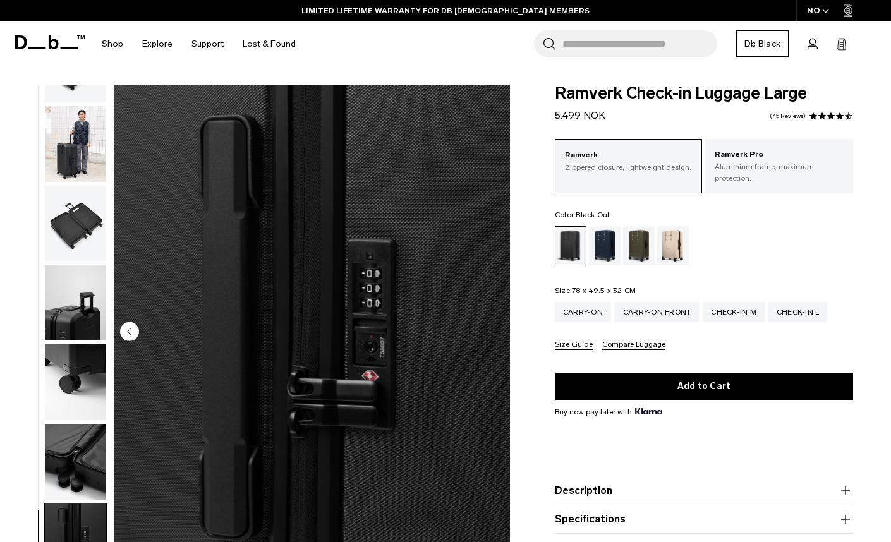
click at [136, 327] on circle "Previous slide" at bounding box center [129, 331] width 19 height 19
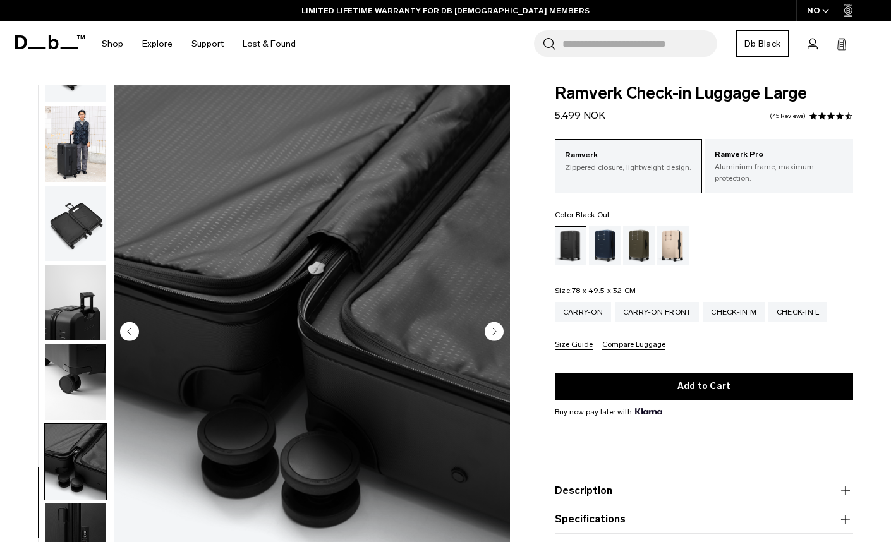
click at [131, 330] on circle "Previous slide" at bounding box center [129, 331] width 19 height 19
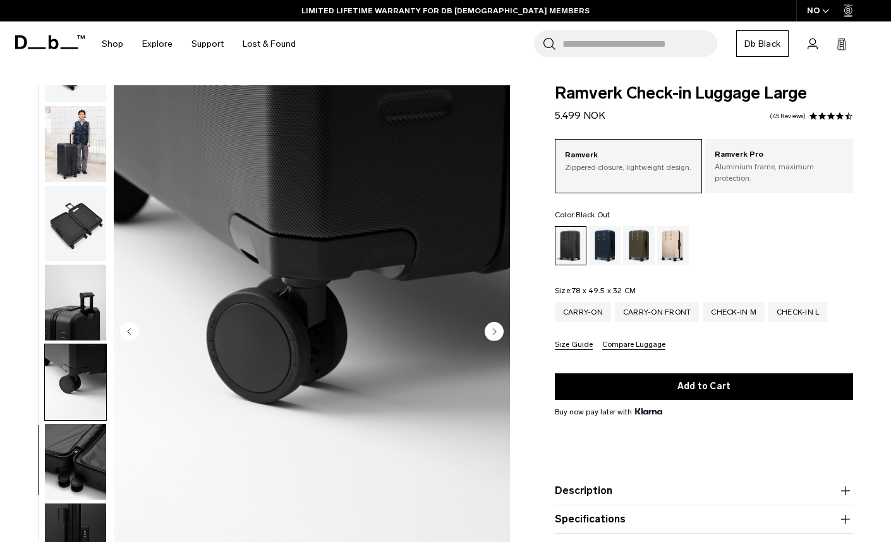
click at [131, 330] on circle "Previous slide" at bounding box center [129, 331] width 19 height 19
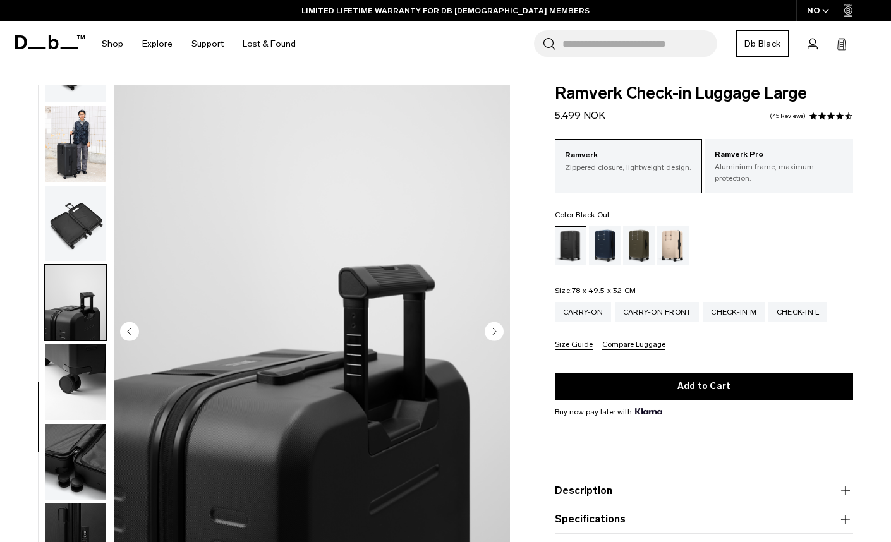
click at [131, 330] on circle "Previous slide" at bounding box center [129, 331] width 19 height 19
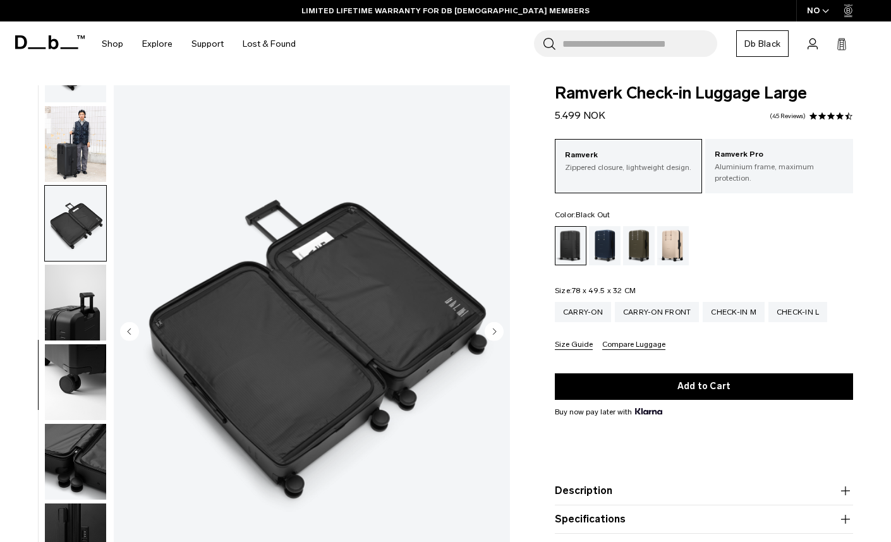
click at [131, 330] on circle "Previous slide" at bounding box center [129, 331] width 19 height 19
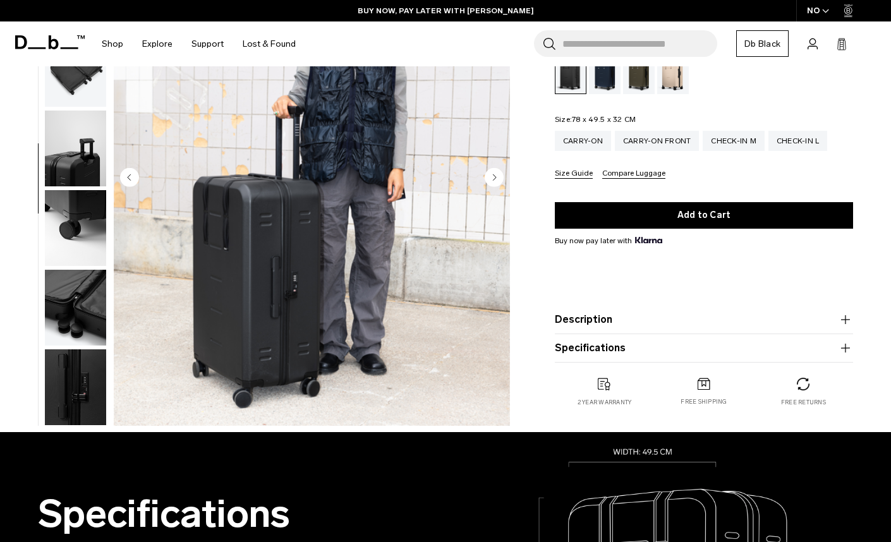
scroll to position [190, 0]
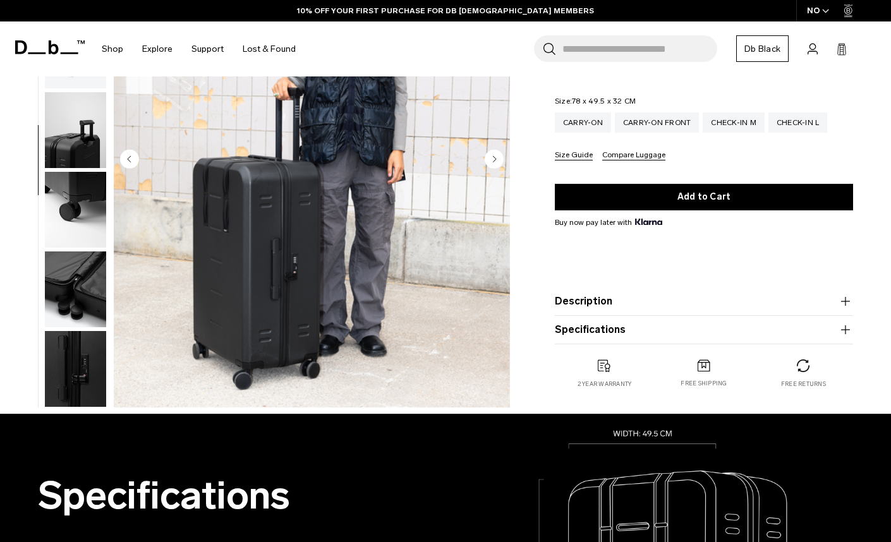
click at [847, 294] on icon "button" at bounding box center [845, 301] width 15 height 15
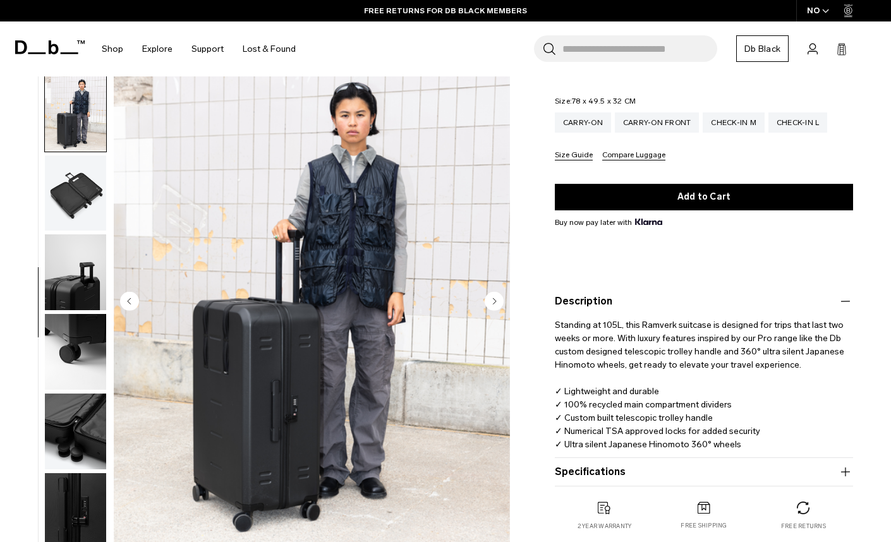
scroll to position [316, 0]
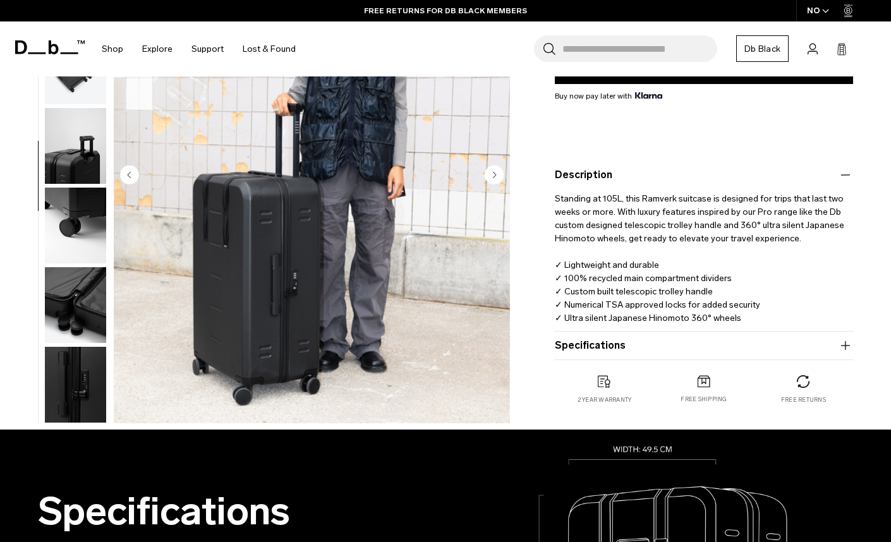
click at [853, 338] on icon "button" at bounding box center [845, 345] width 15 height 15
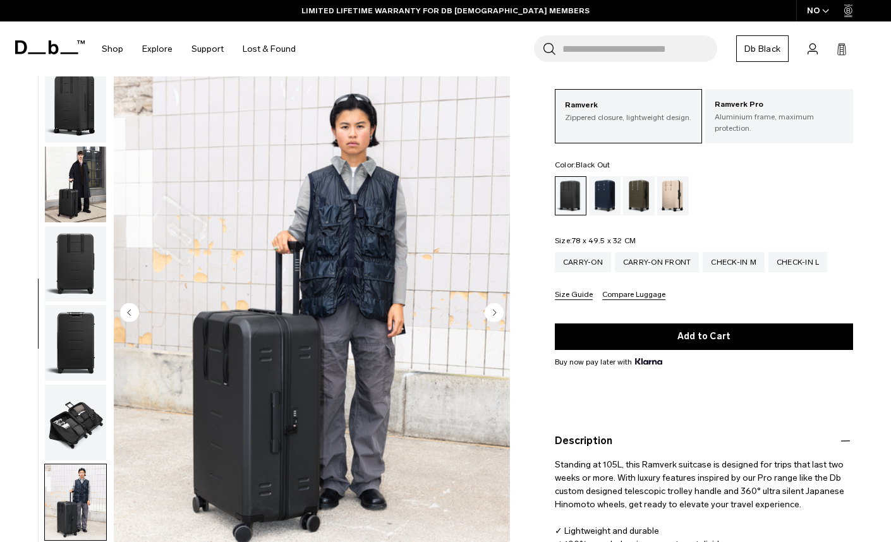
scroll to position [0, 0]
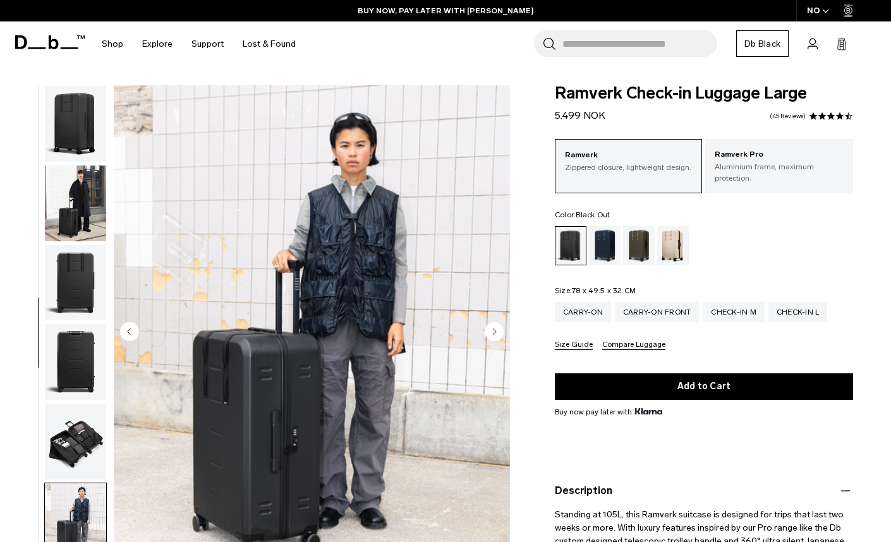
click at [72, 129] on img "button" at bounding box center [75, 124] width 61 height 76
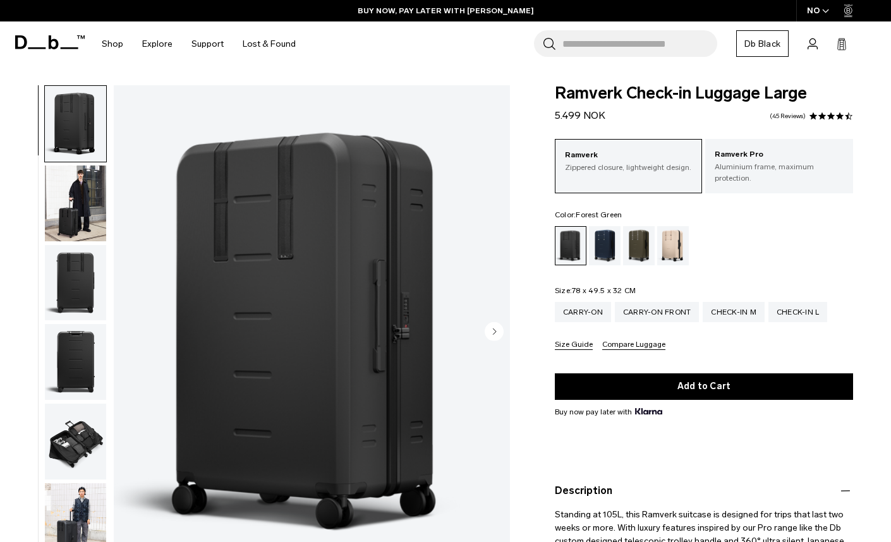
click at [640, 238] on div "Forest Green" at bounding box center [639, 245] width 32 height 39
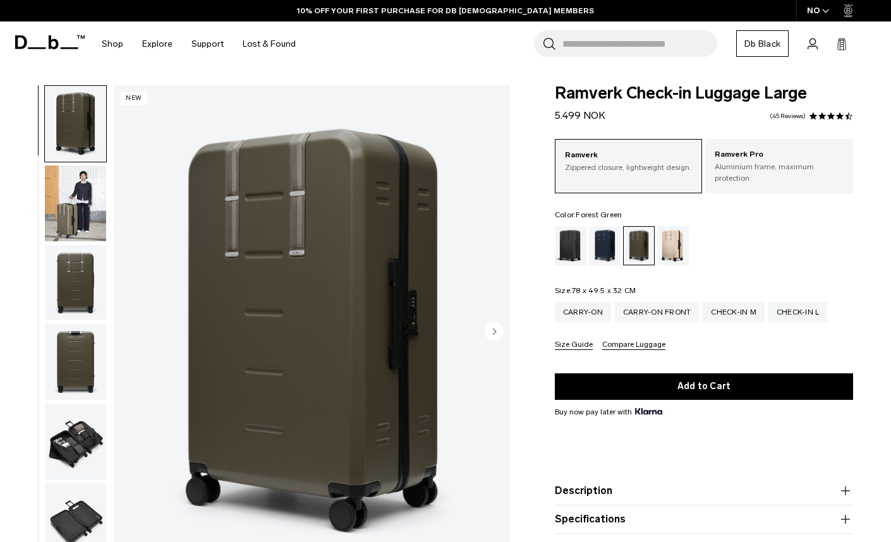
click at [81, 206] on img "button" at bounding box center [75, 204] width 61 height 76
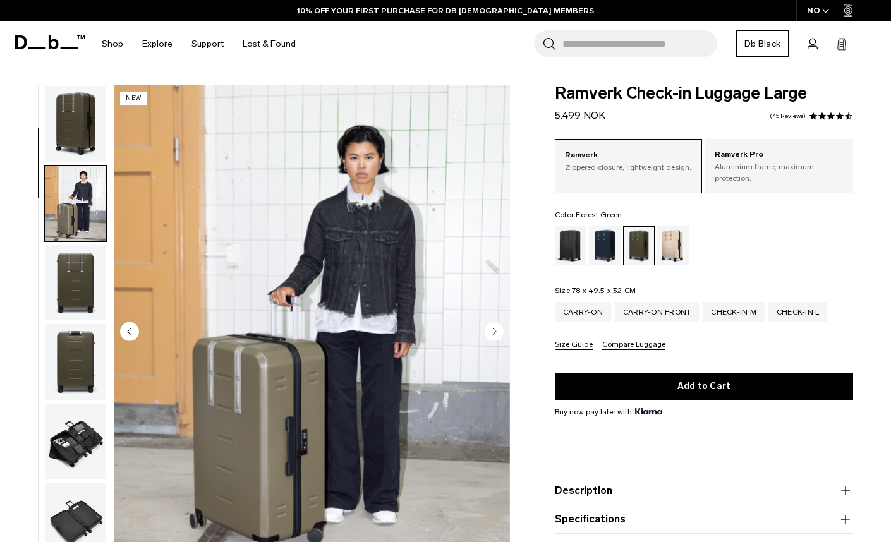
scroll to position [80, 0]
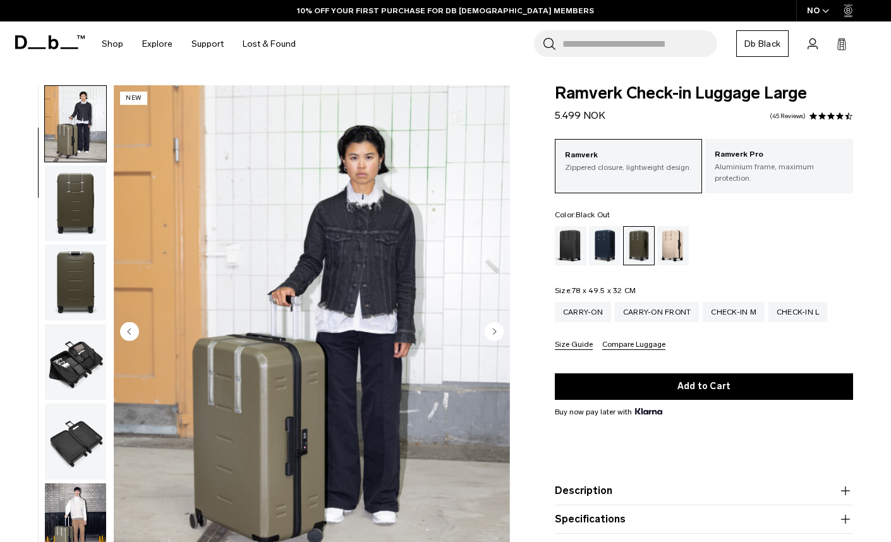
click at [561, 239] on div "Black Out" at bounding box center [571, 245] width 32 height 39
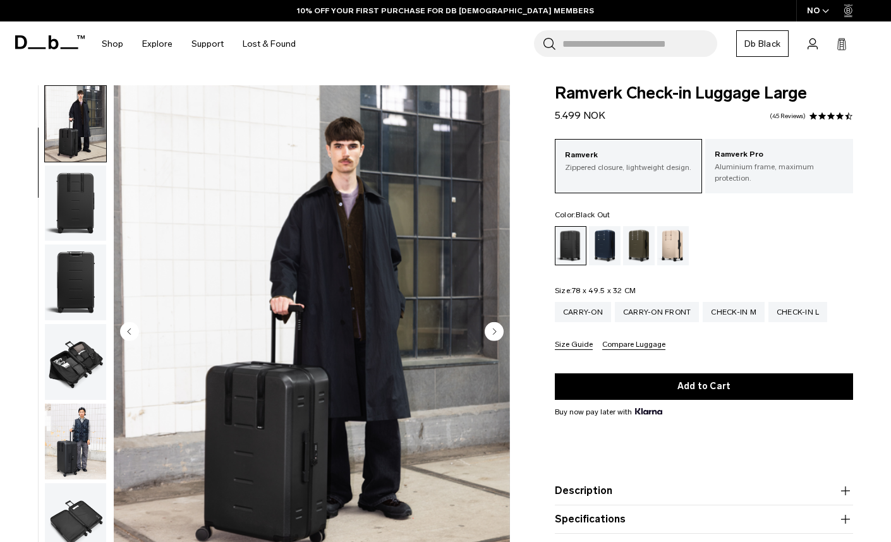
click at [45, 37] on icon at bounding box center [50, 42] width 70 height 14
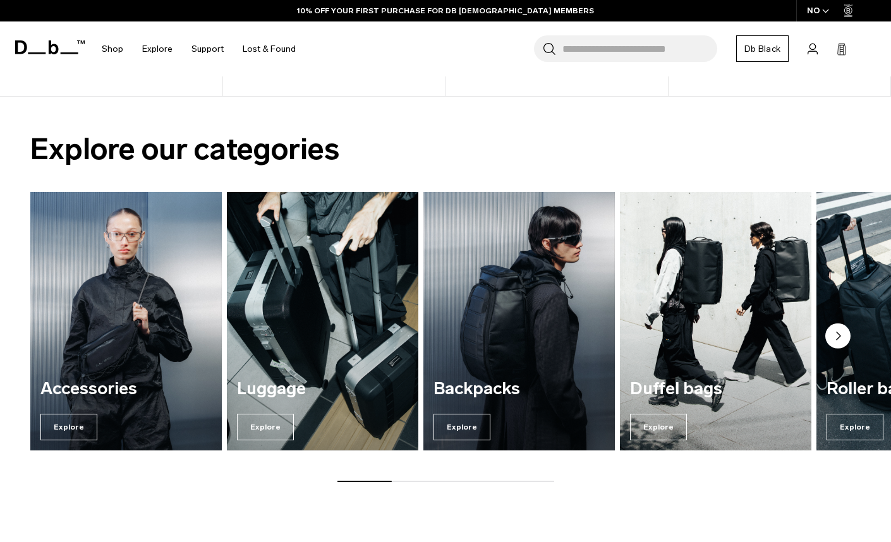
scroll to position [797, 0]
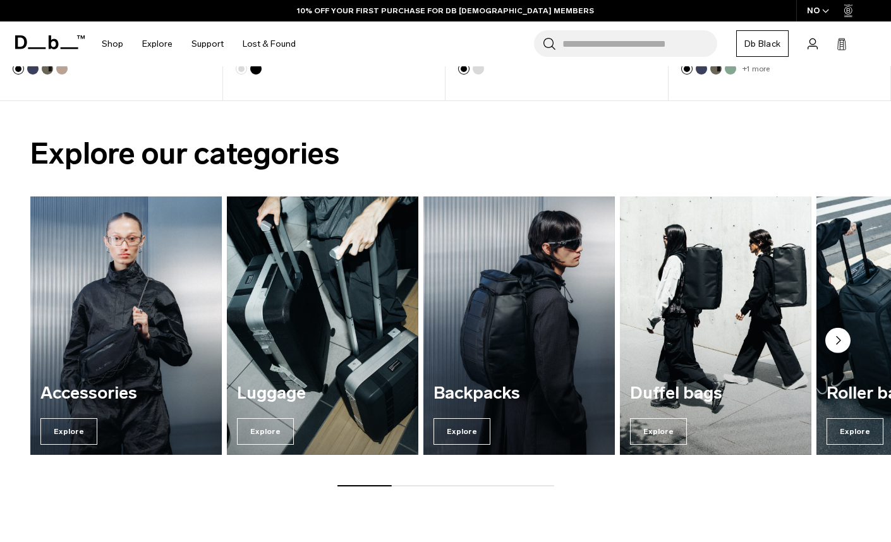
click at [846, 338] on circle "Next slide" at bounding box center [837, 339] width 25 height 25
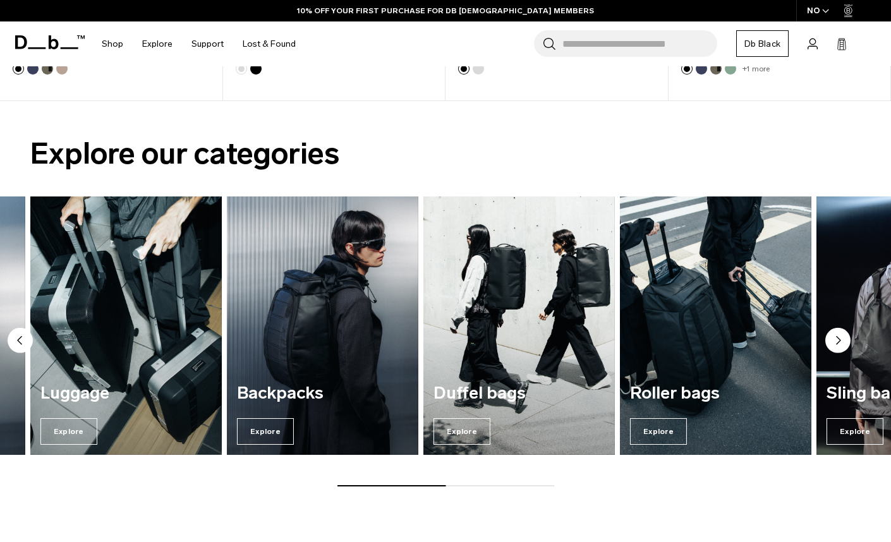
click at [846, 339] on circle "Next slide" at bounding box center [837, 339] width 25 height 25
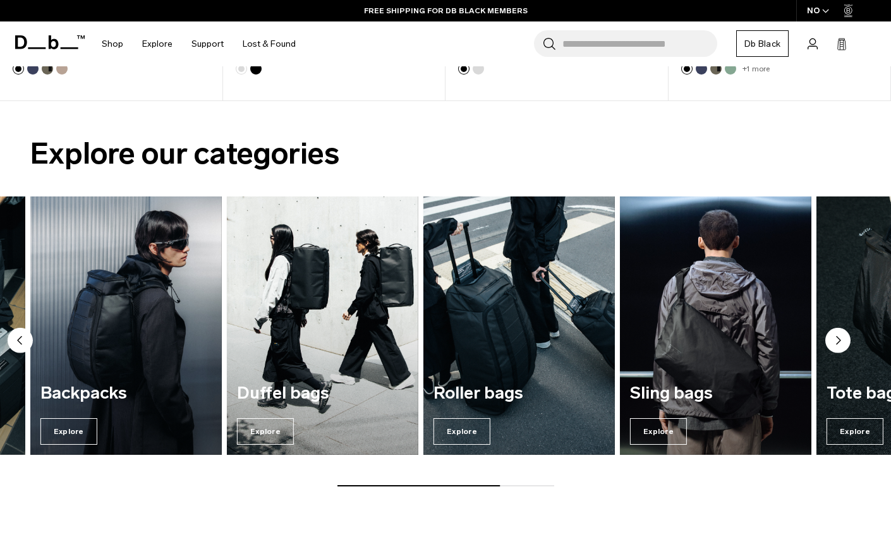
click at [836, 340] on circle "Next slide" at bounding box center [837, 339] width 25 height 25
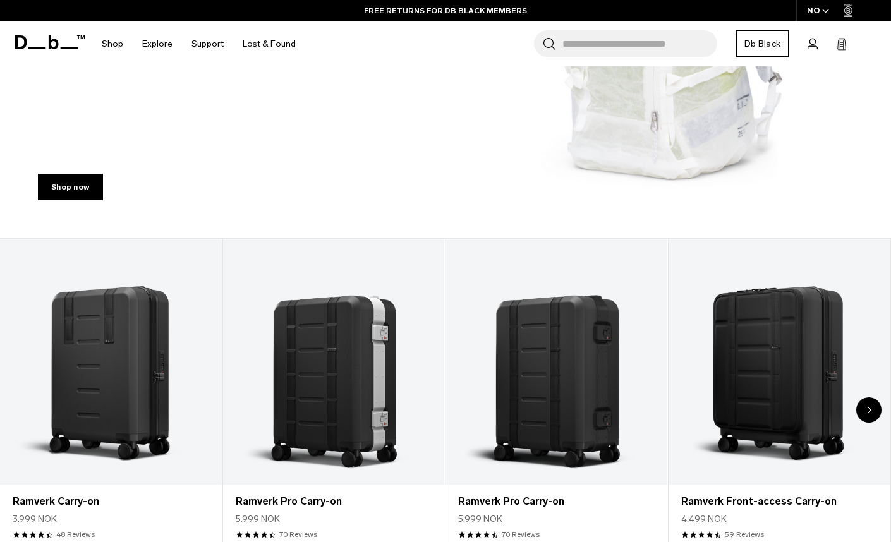
scroll to position [0, 0]
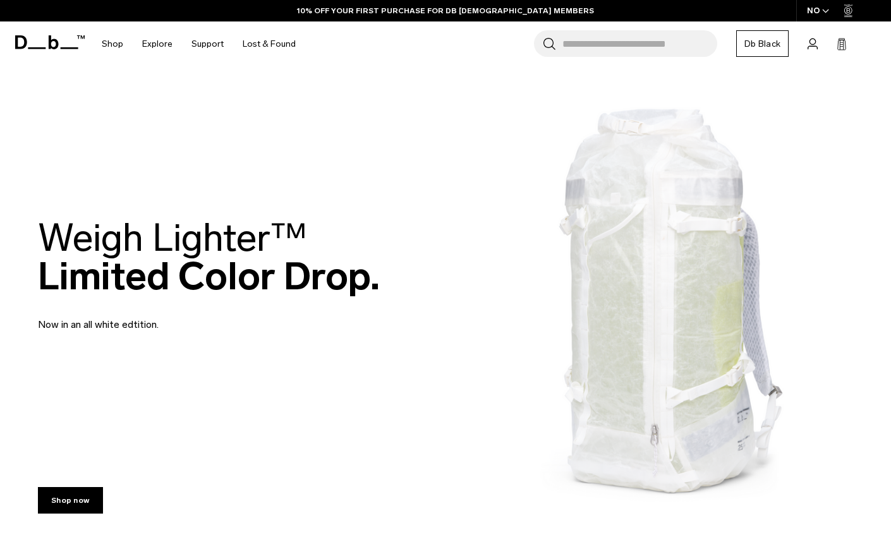
click at [61, 44] on icon at bounding box center [50, 42] width 70 height 14
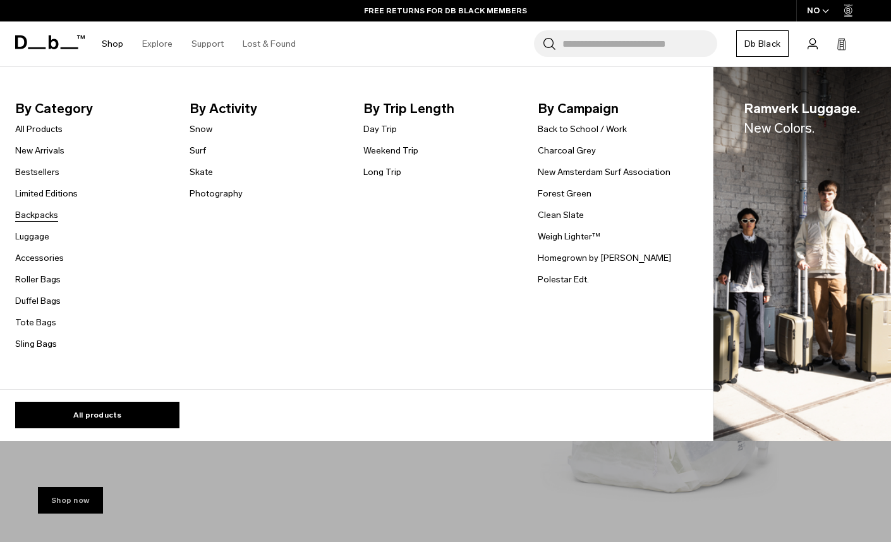
click at [40, 215] on link "Backpacks" at bounding box center [36, 215] width 43 height 13
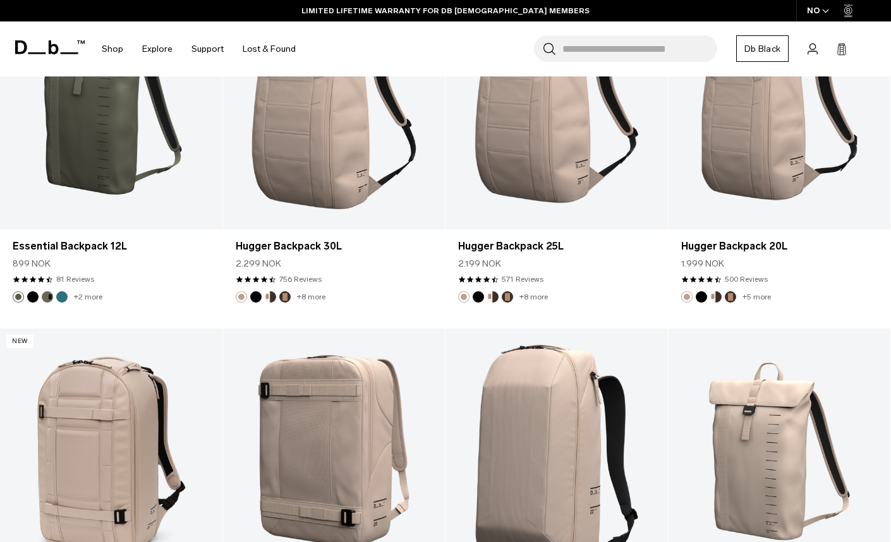
scroll to position [3413, 0]
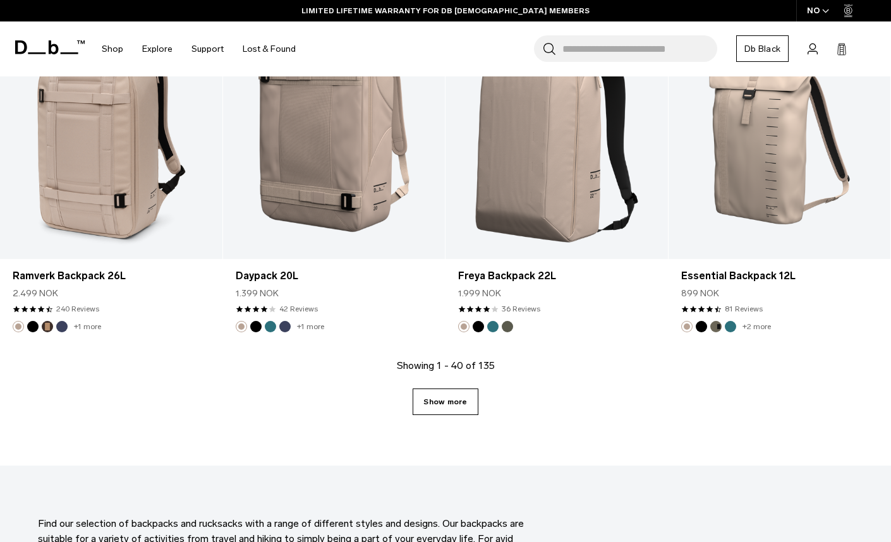
click at [434, 403] on link "Show more" at bounding box center [445, 402] width 65 height 27
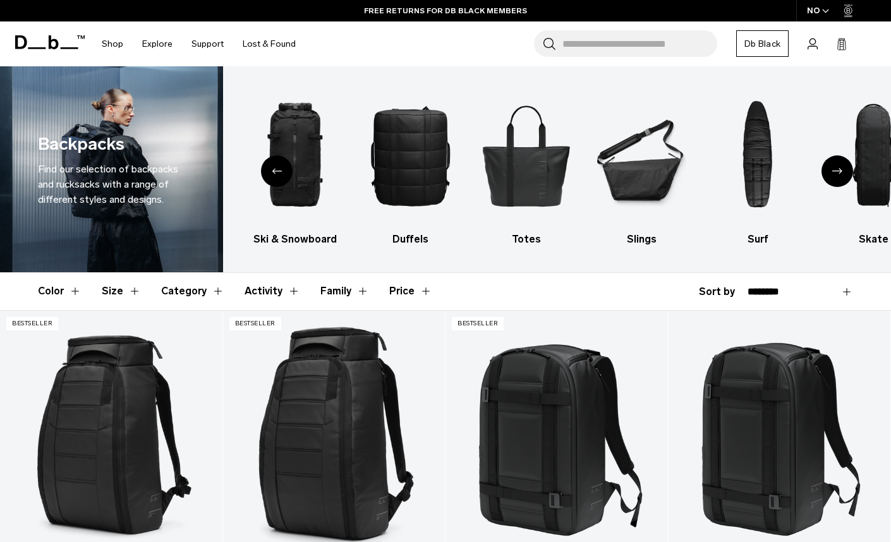
click at [280, 173] on icon "Previous slide" at bounding box center [277, 171] width 10 height 6
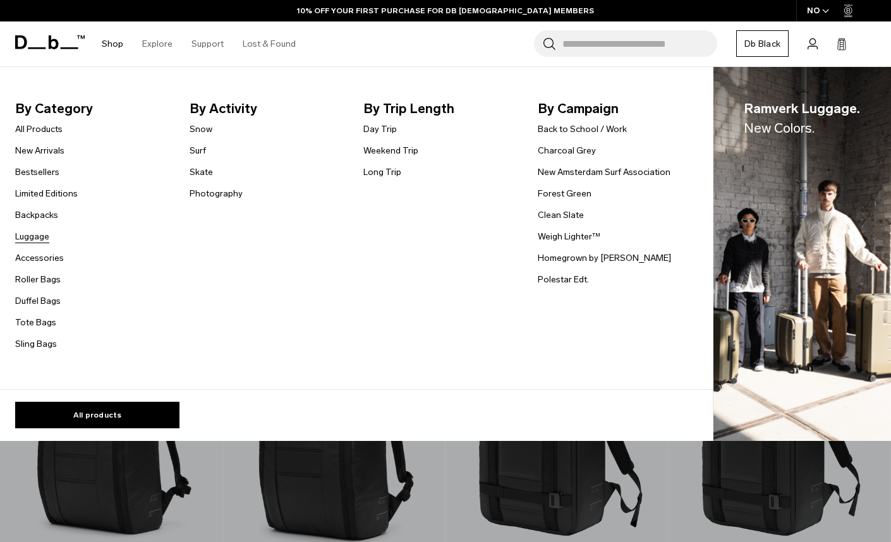
click at [39, 238] on link "Luggage" at bounding box center [32, 236] width 34 height 13
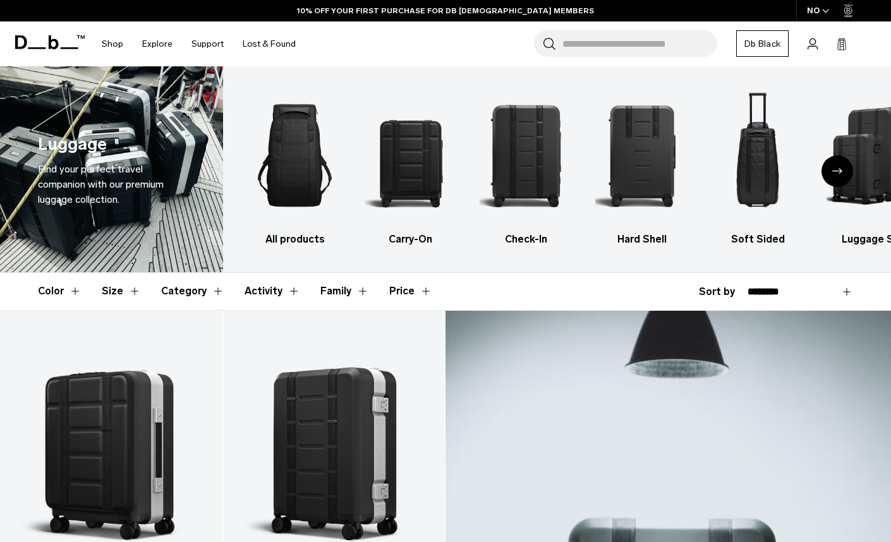
click at [838, 169] on icon "Next slide" at bounding box center [837, 171] width 10 height 6
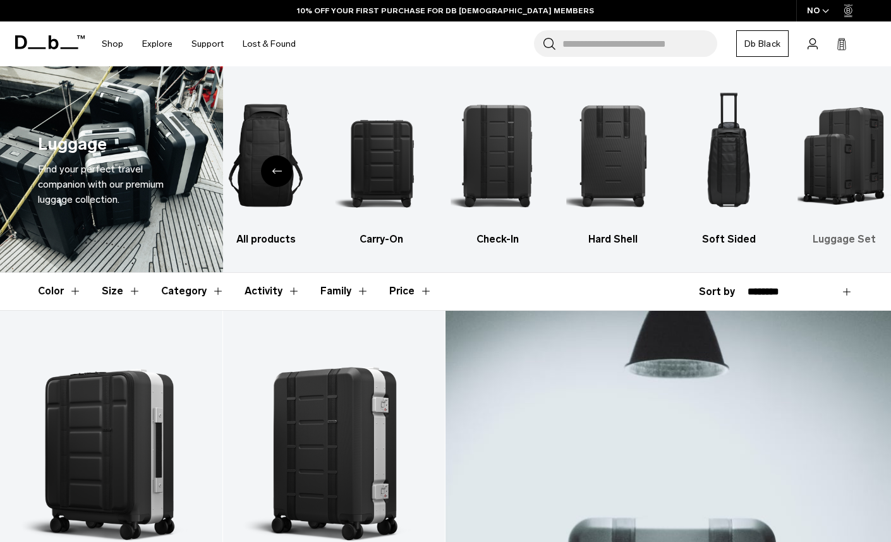
click at [843, 174] on img "6 / 6" at bounding box center [845, 155] width 94 height 140
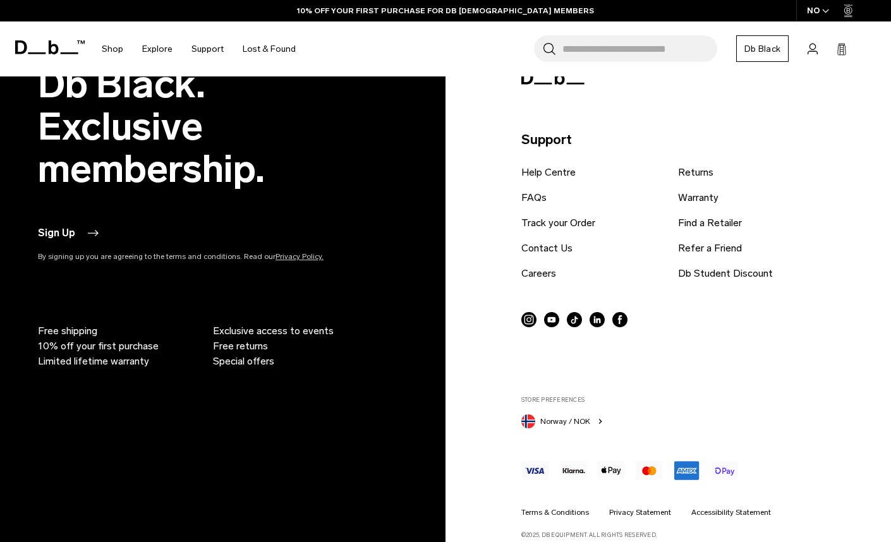
scroll to position [2040, 0]
